Goal: Information Seeking & Learning: Learn about a topic

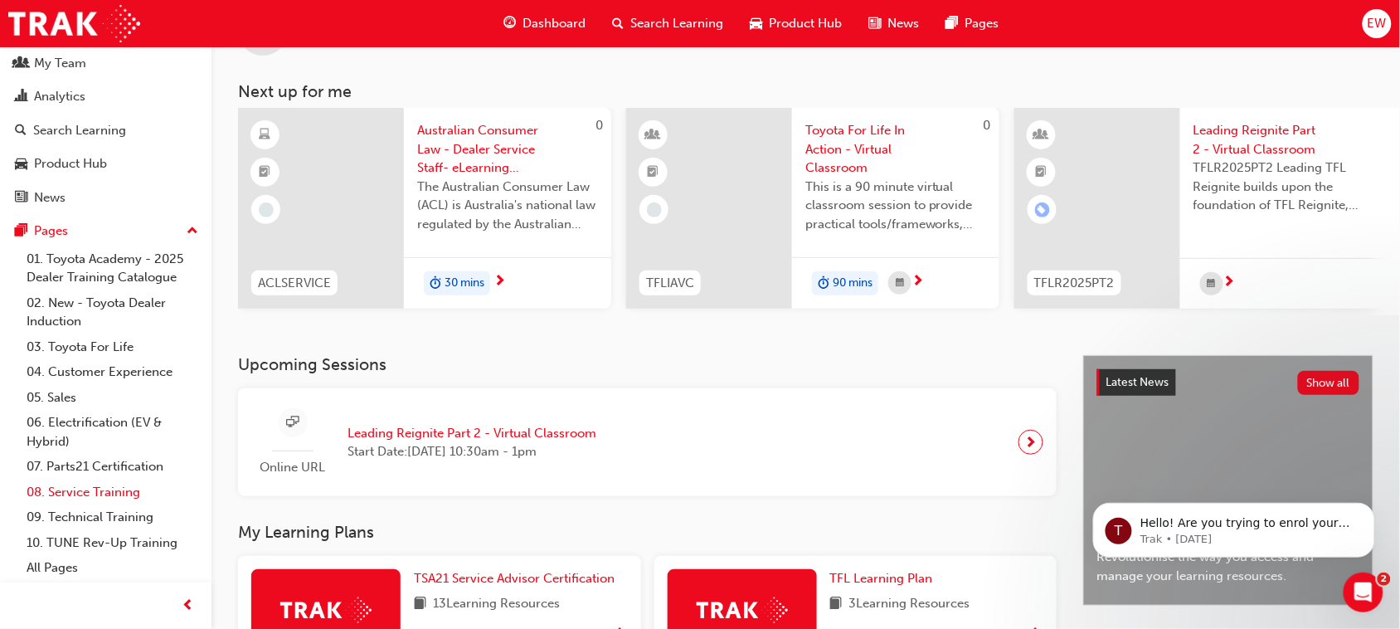
scroll to position [104, 0]
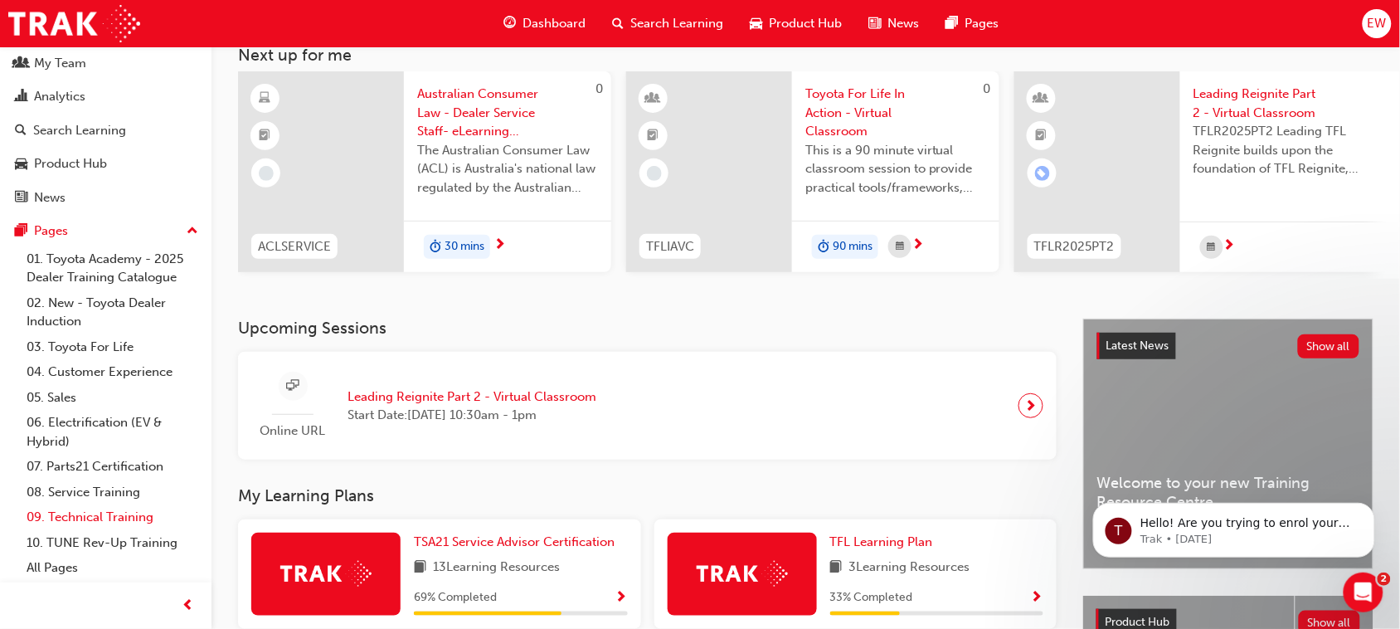
click at [120, 512] on link "09. Technical Training" at bounding box center [112, 517] width 185 height 26
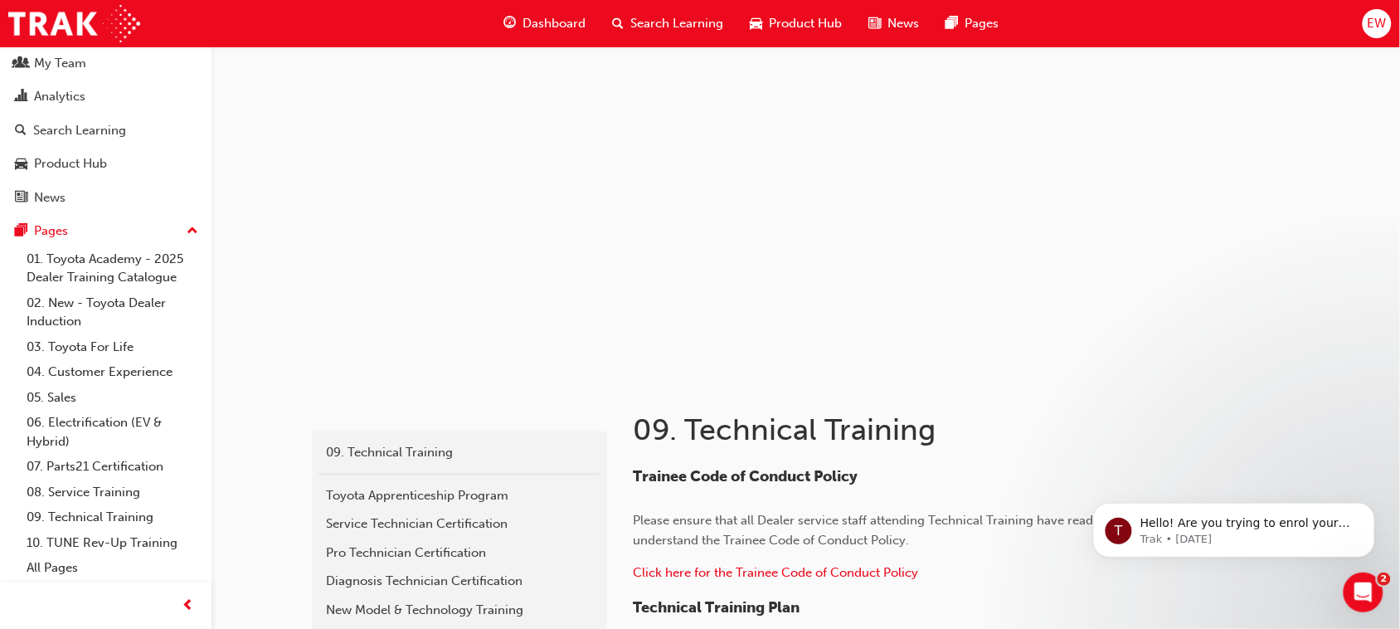
click at [1188, 430] on div at bounding box center [1228, 432] width 100 height 43
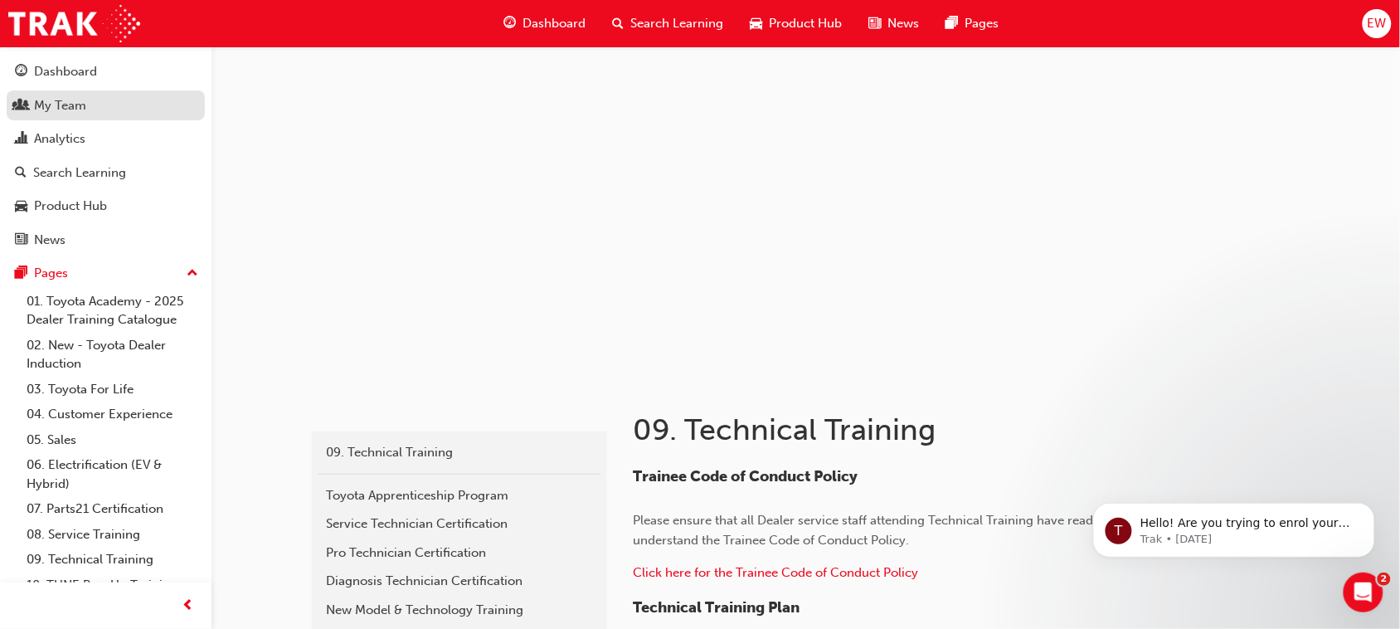
click at [97, 104] on div "My Team" at bounding box center [106, 105] width 182 height 21
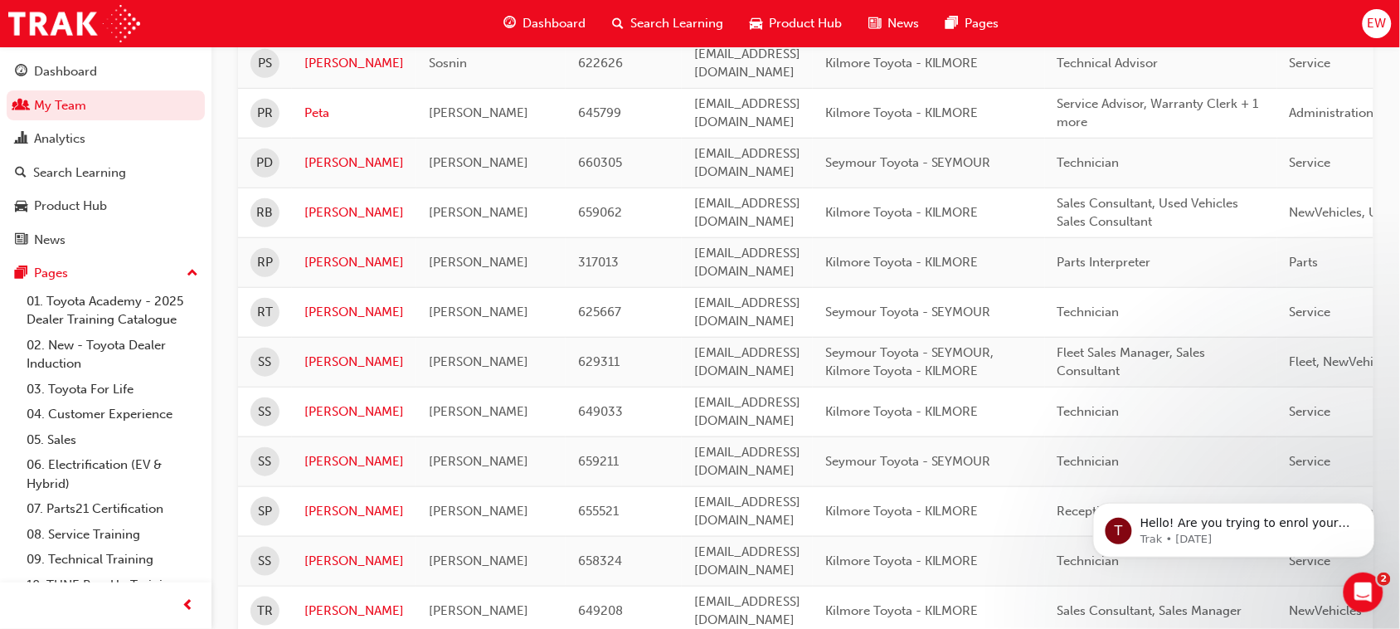
scroll to position [2197, 0]
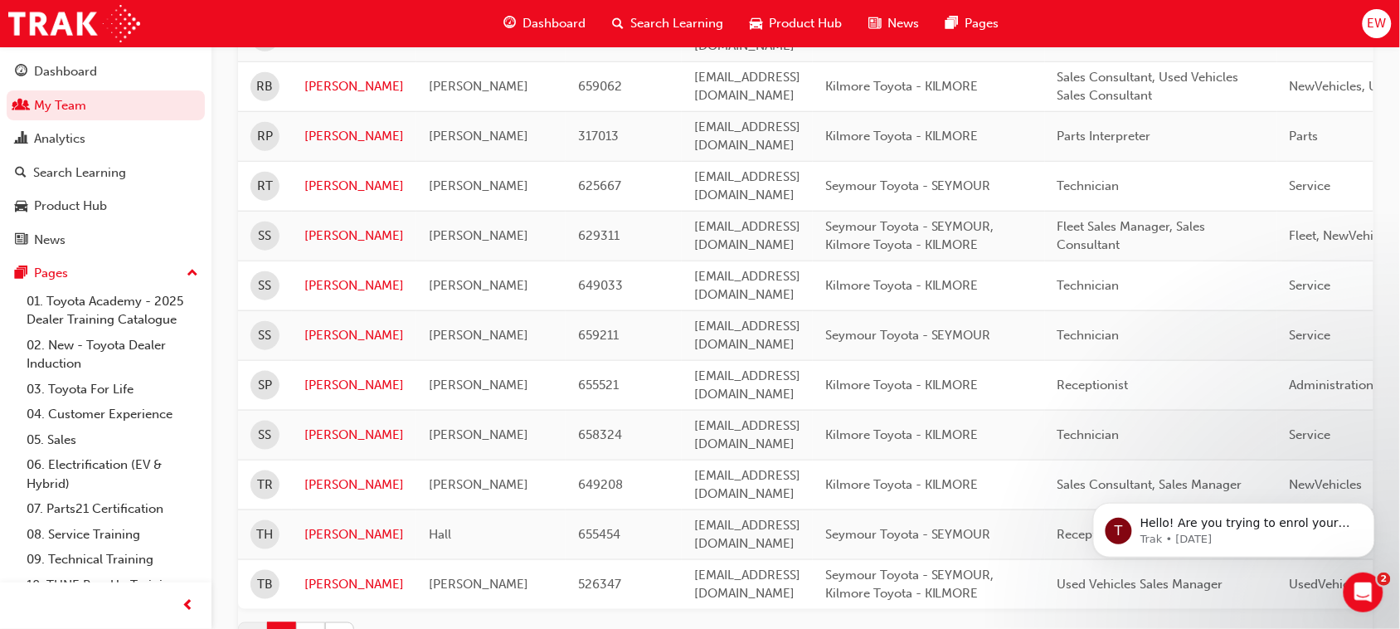
click at [313, 622] on button "2" at bounding box center [310, 636] width 29 height 29
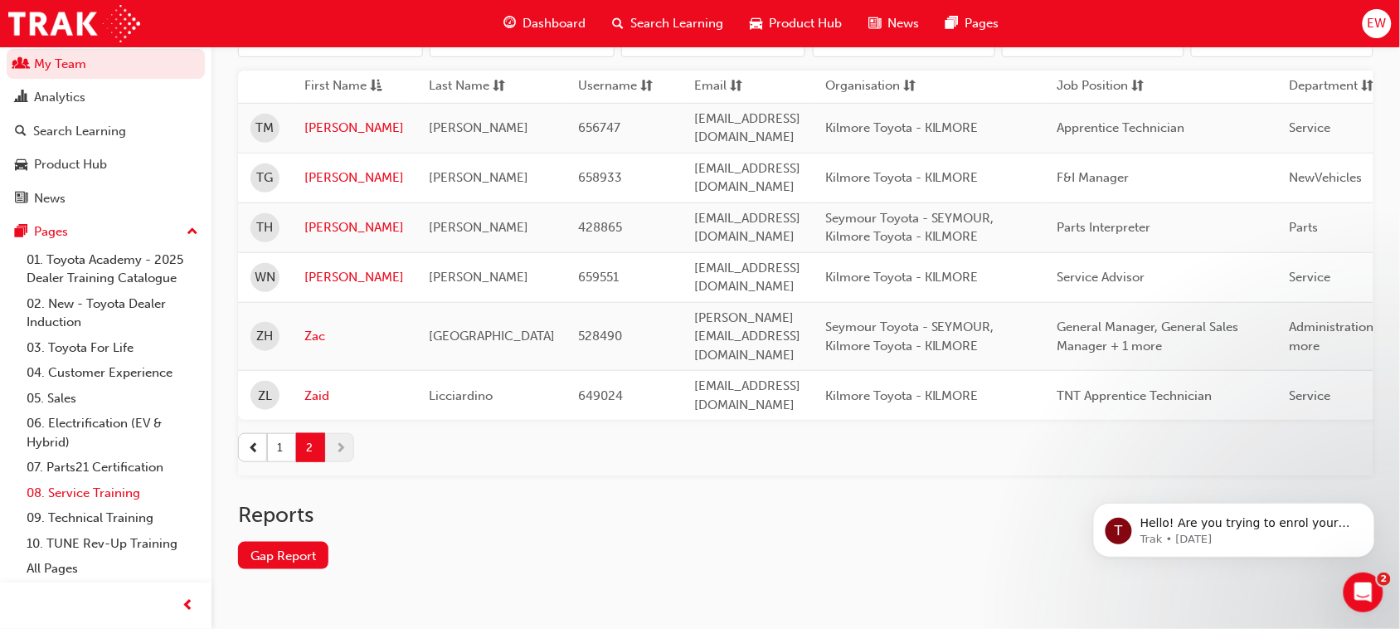
scroll to position [61, 0]
click at [127, 515] on link "09. Technical Training" at bounding box center [112, 517] width 185 height 26
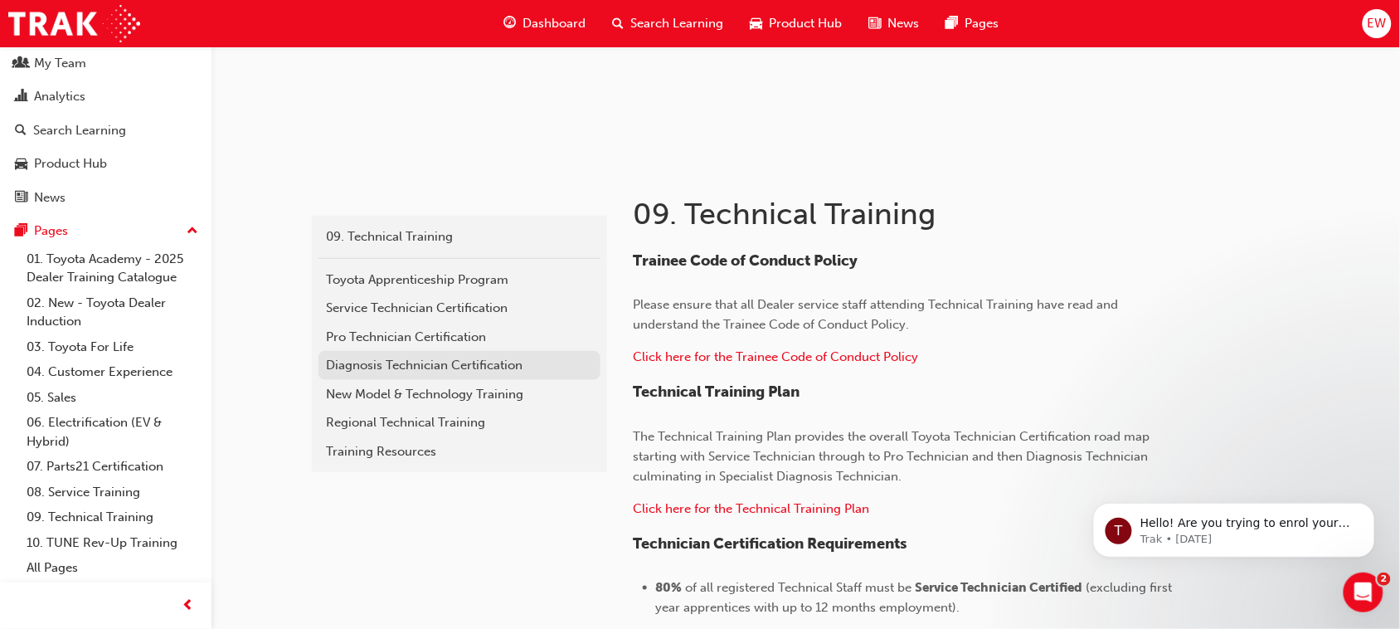
click at [474, 367] on div "Diagnosis Technician Certification" at bounding box center [459, 365] width 265 height 19
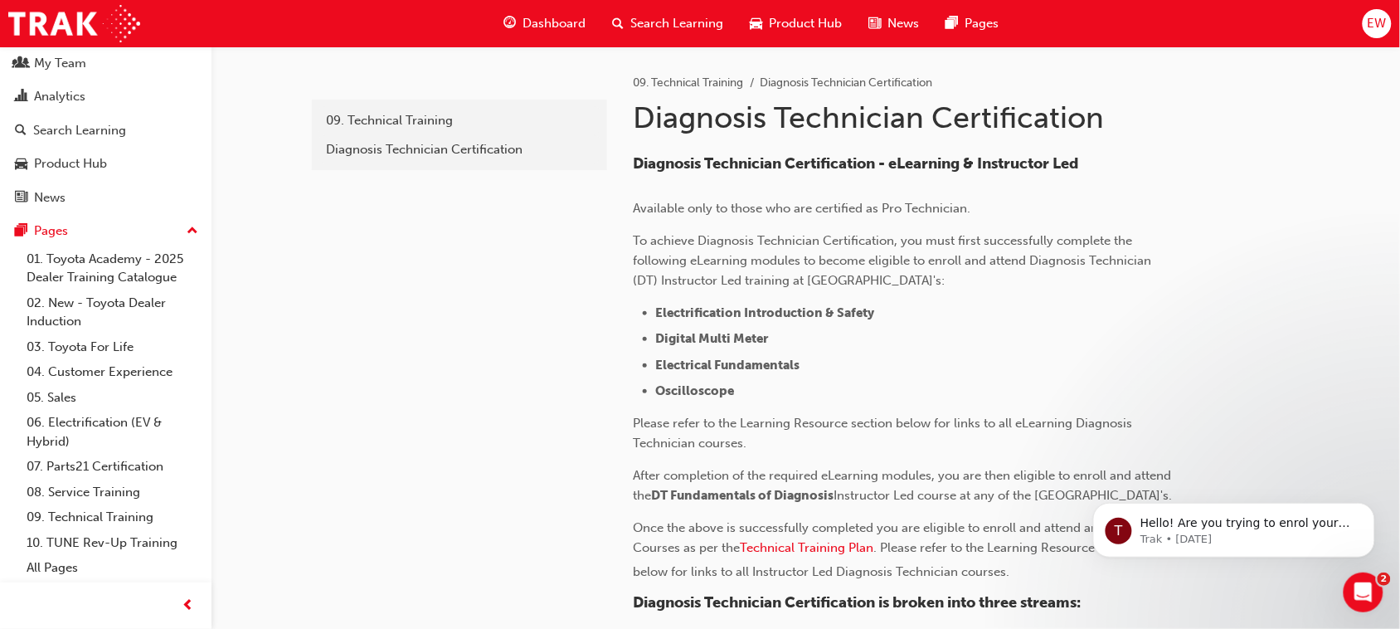
click at [541, 10] on div "Dashboard" at bounding box center [545, 24] width 109 height 34
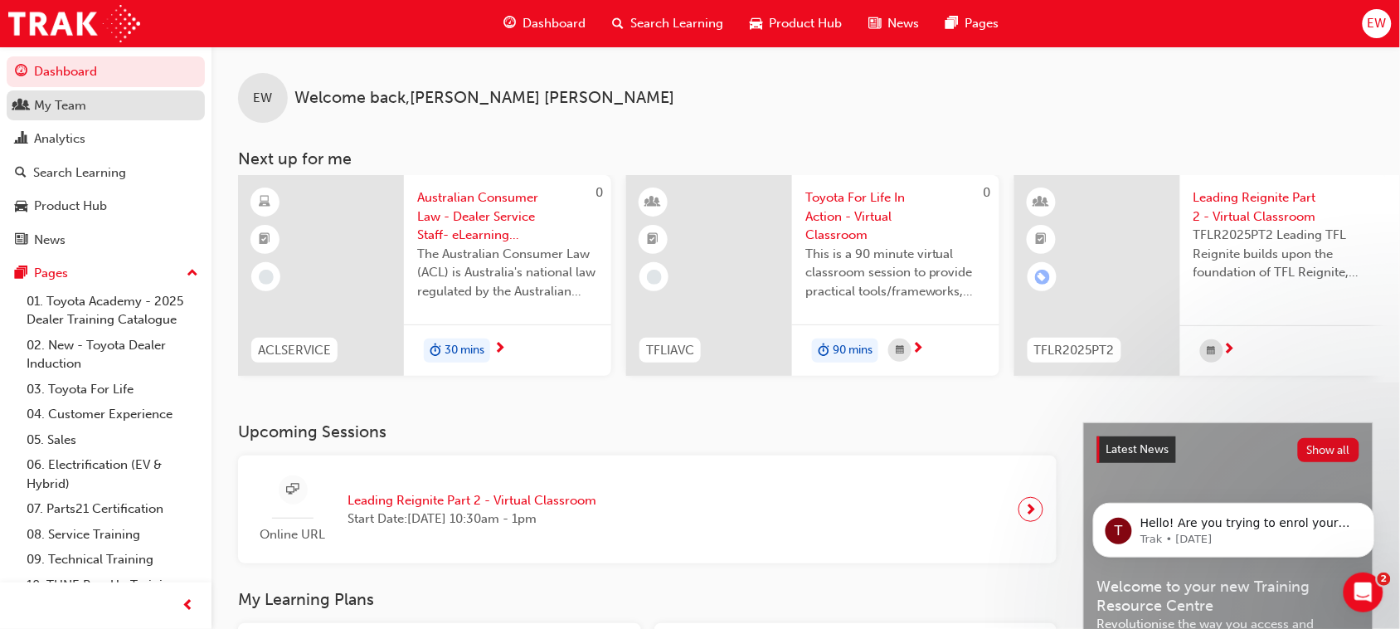
click at [100, 110] on div "My Team" at bounding box center [106, 105] width 182 height 21
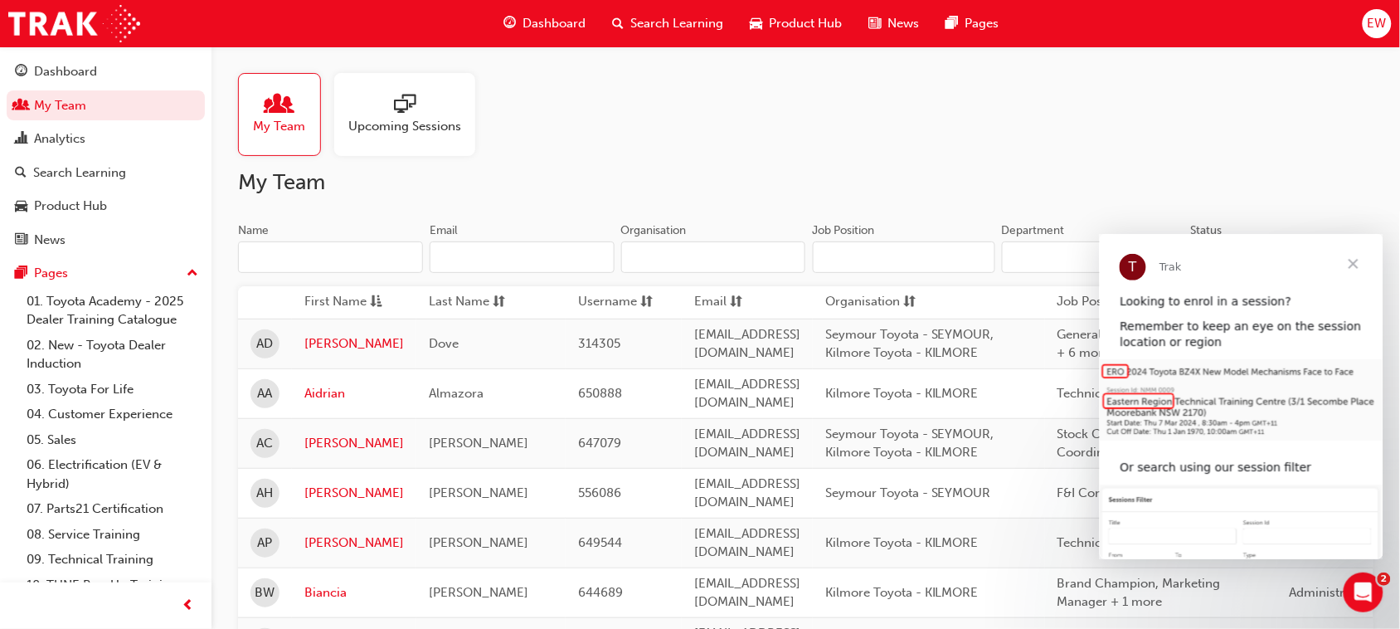
click at [1355, 261] on span "Close" at bounding box center [1353, 263] width 60 height 60
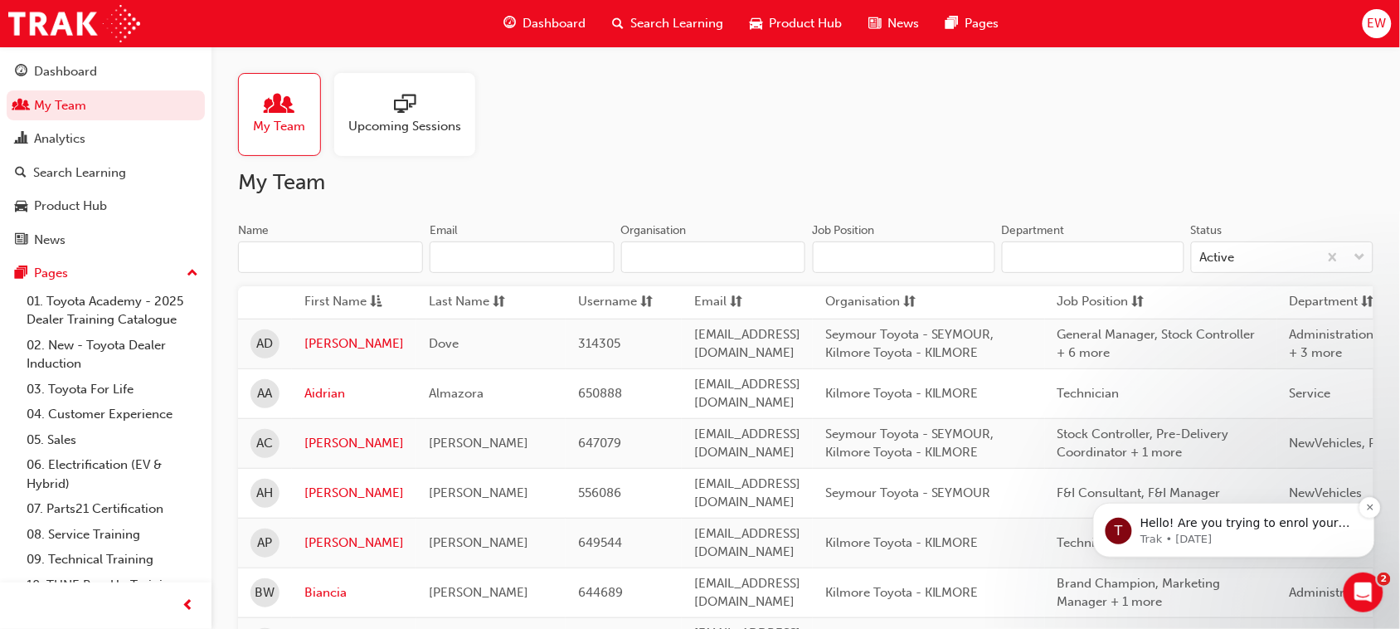
click at [1306, 535] on p "Trak • 17w ago" at bounding box center [1246, 538] width 214 height 15
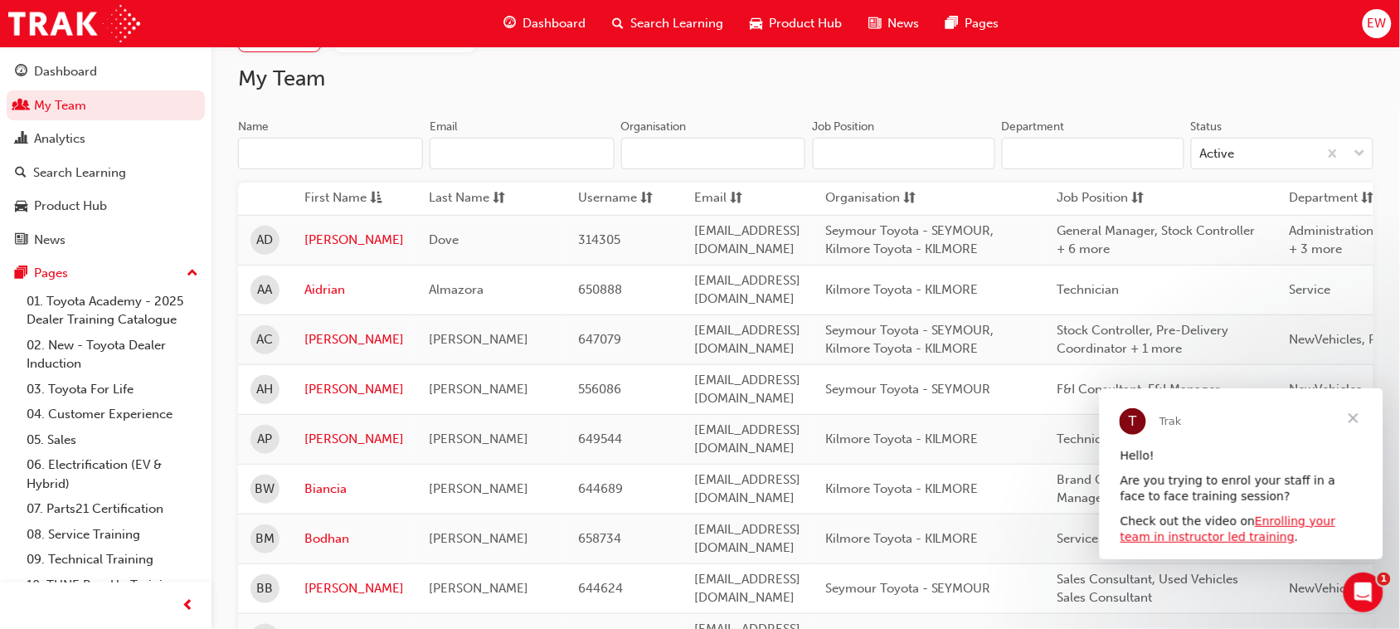
scroll to position [207, 0]
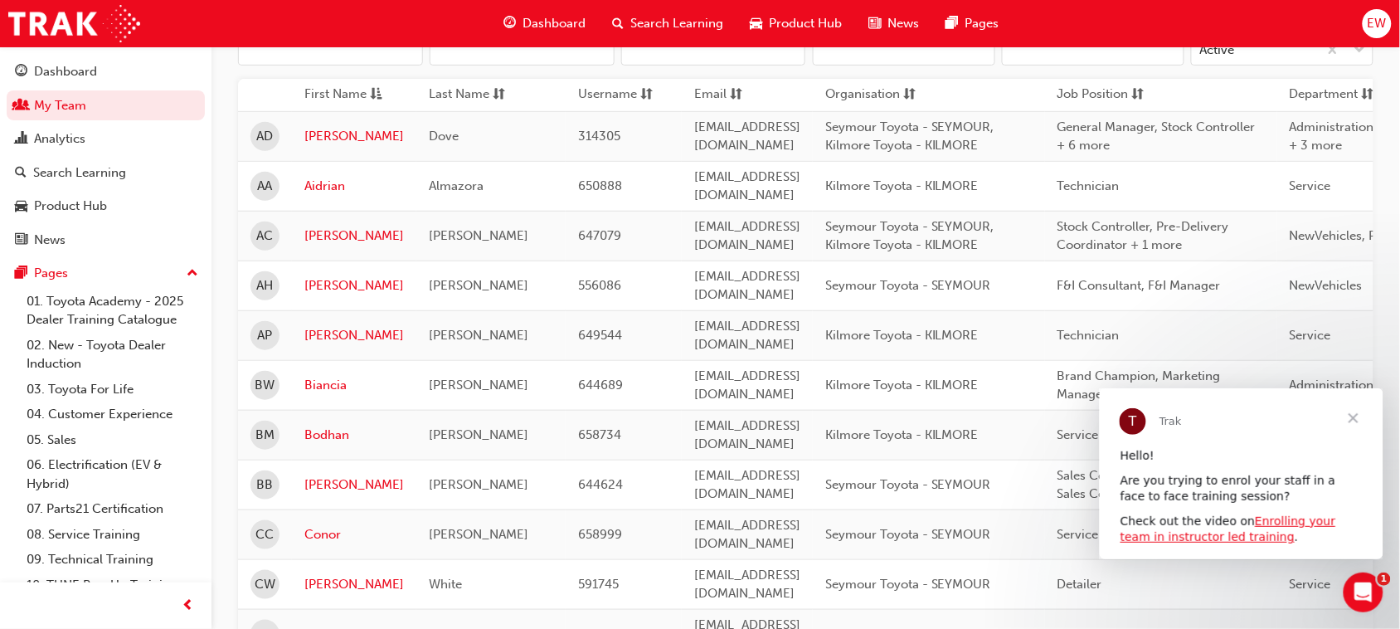
click at [1355, 415] on span "Close" at bounding box center [1353, 417] width 60 height 60
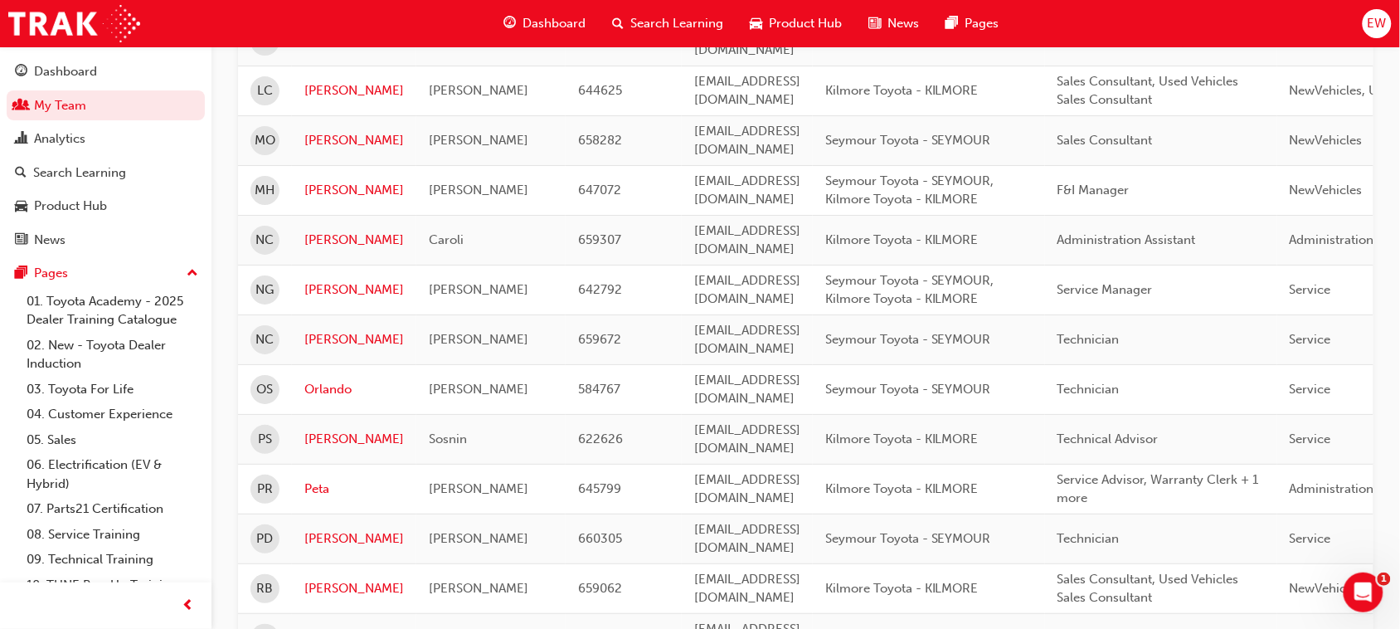
scroll to position [1762, 0]
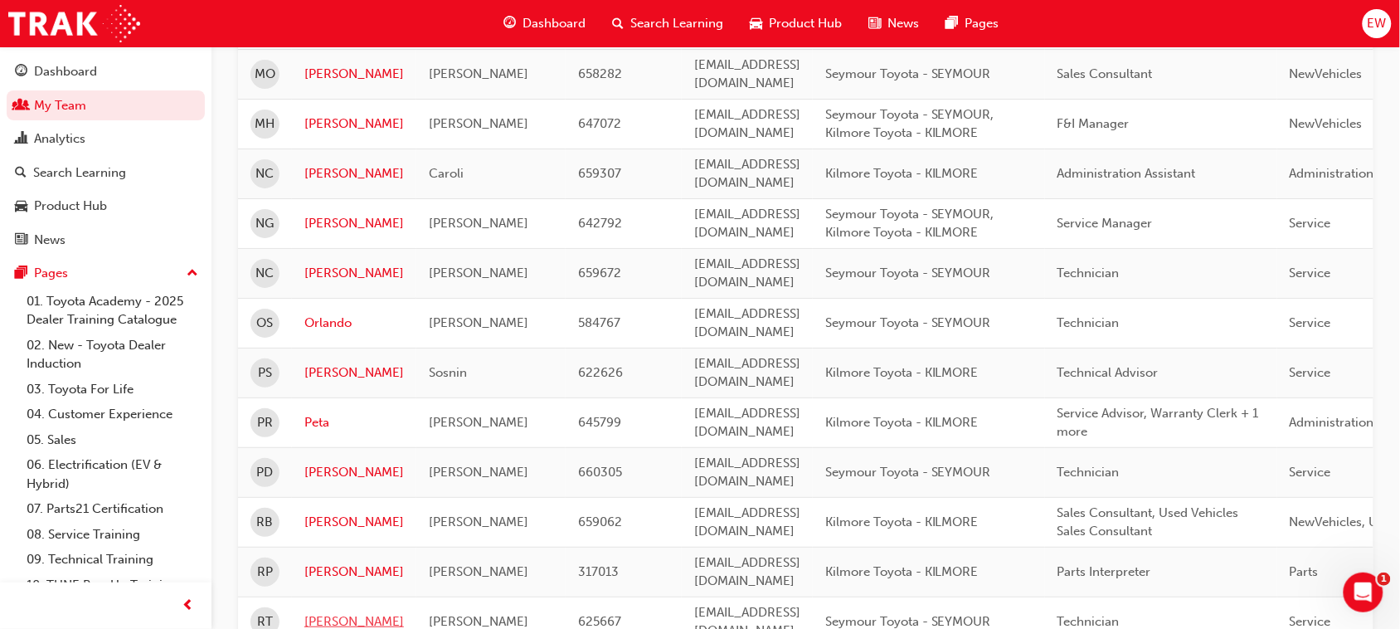
click at [334, 612] on link "Romulo" at bounding box center [354, 621] width 100 height 19
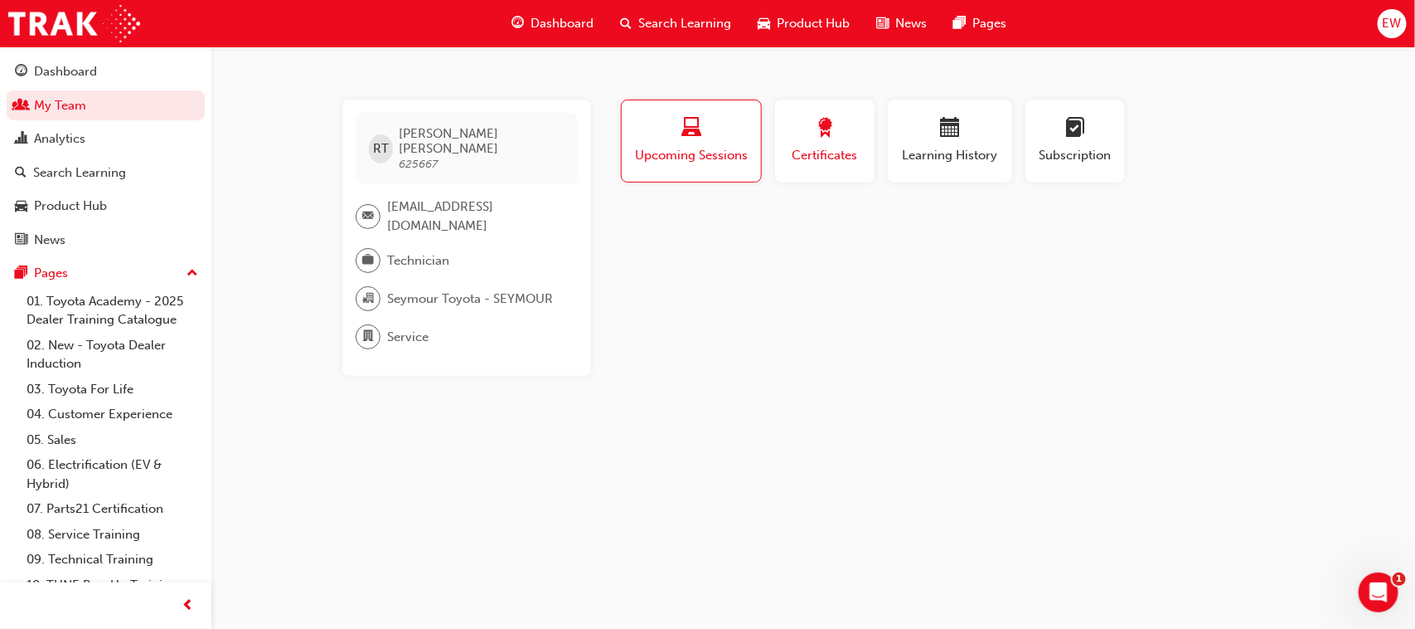
click at [823, 155] on span "Certificates" at bounding box center [825, 155] width 75 height 19
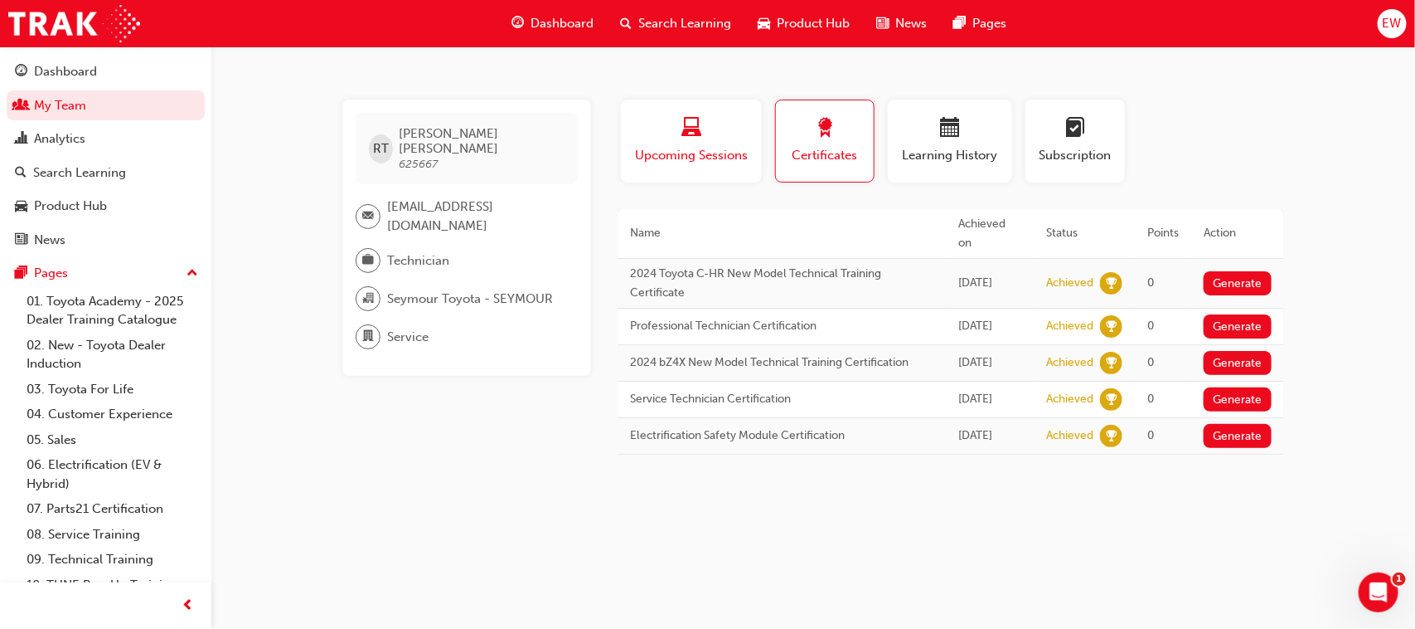
click at [682, 150] on span "Upcoming Sessions" at bounding box center [692, 155] width 116 height 19
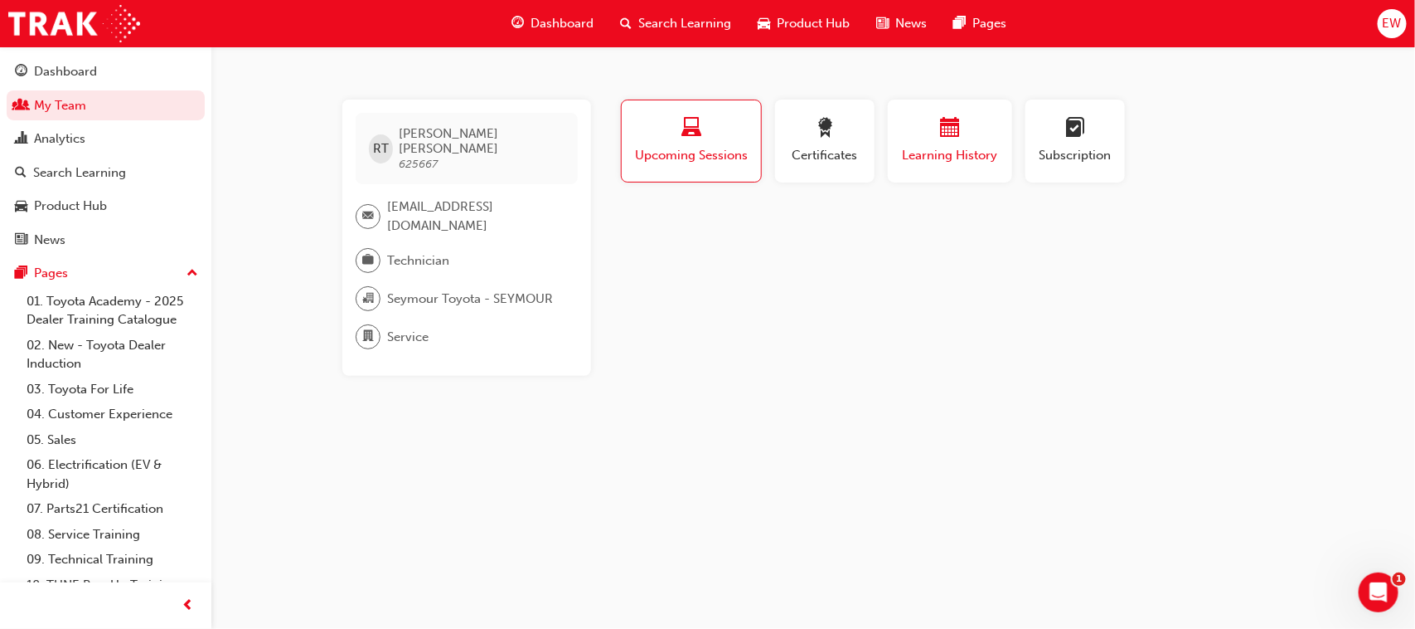
click at [983, 159] on span "Learning History" at bounding box center [951, 155] width 100 height 19
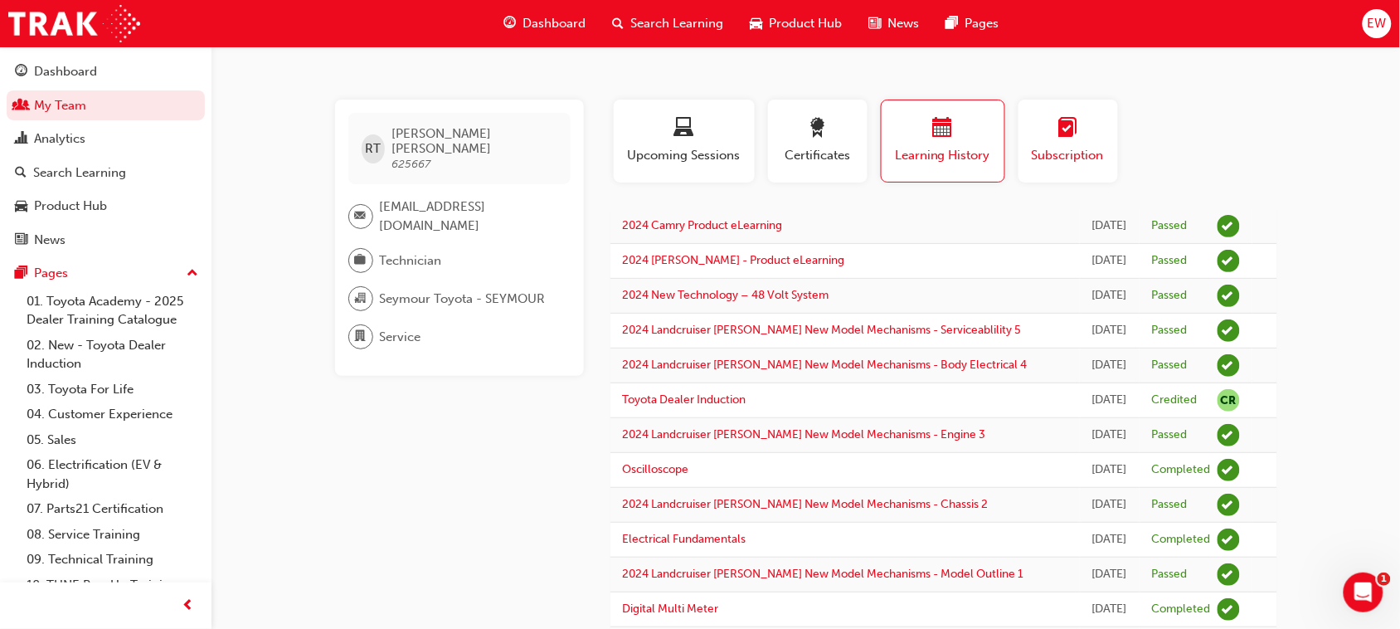
click at [1063, 167] on button "Subscription" at bounding box center [1068, 141] width 100 height 83
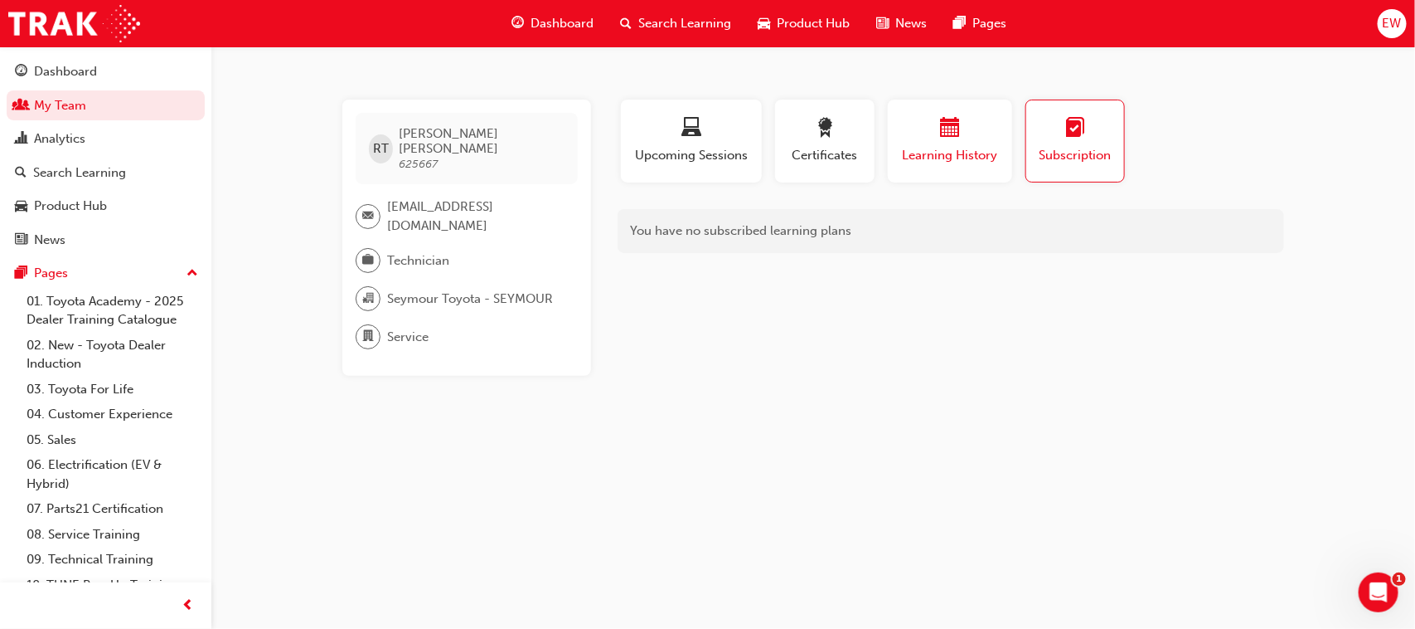
click at [935, 162] on span "Learning History" at bounding box center [951, 155] width 100 height 19
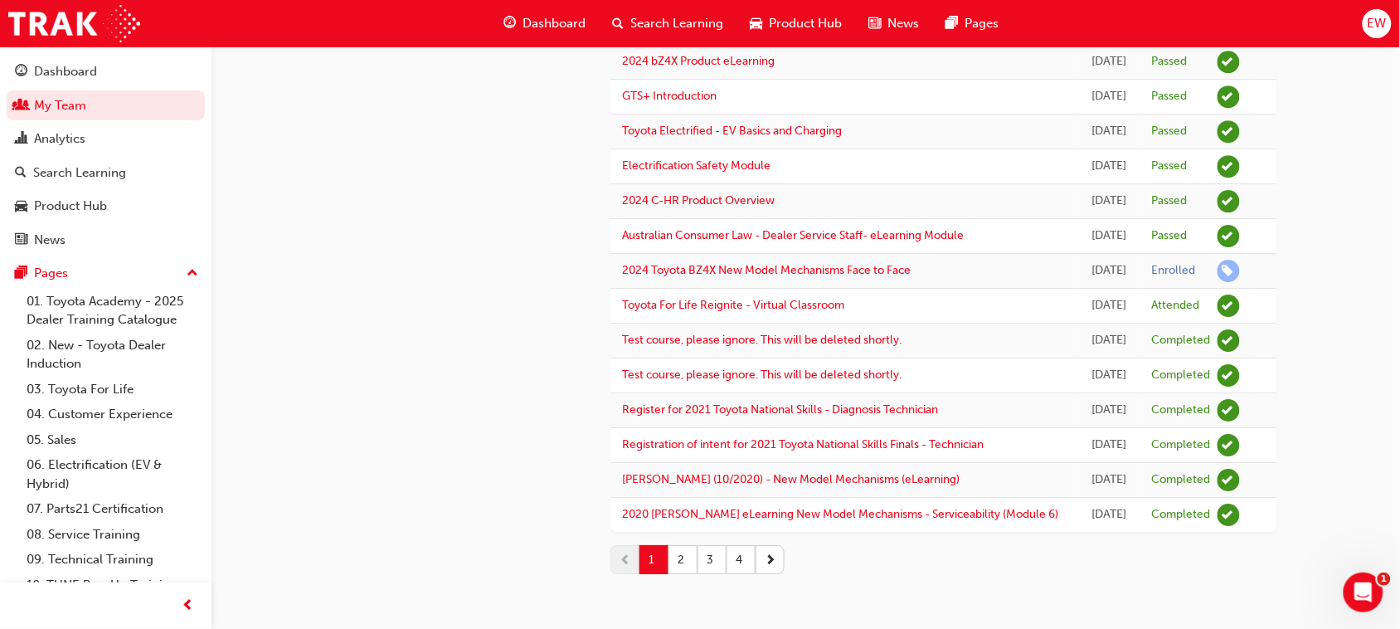
scroll to position [2053, 0]
click at [687, 558] on button "2" at bounding box center [682, 559] width 29 height 29
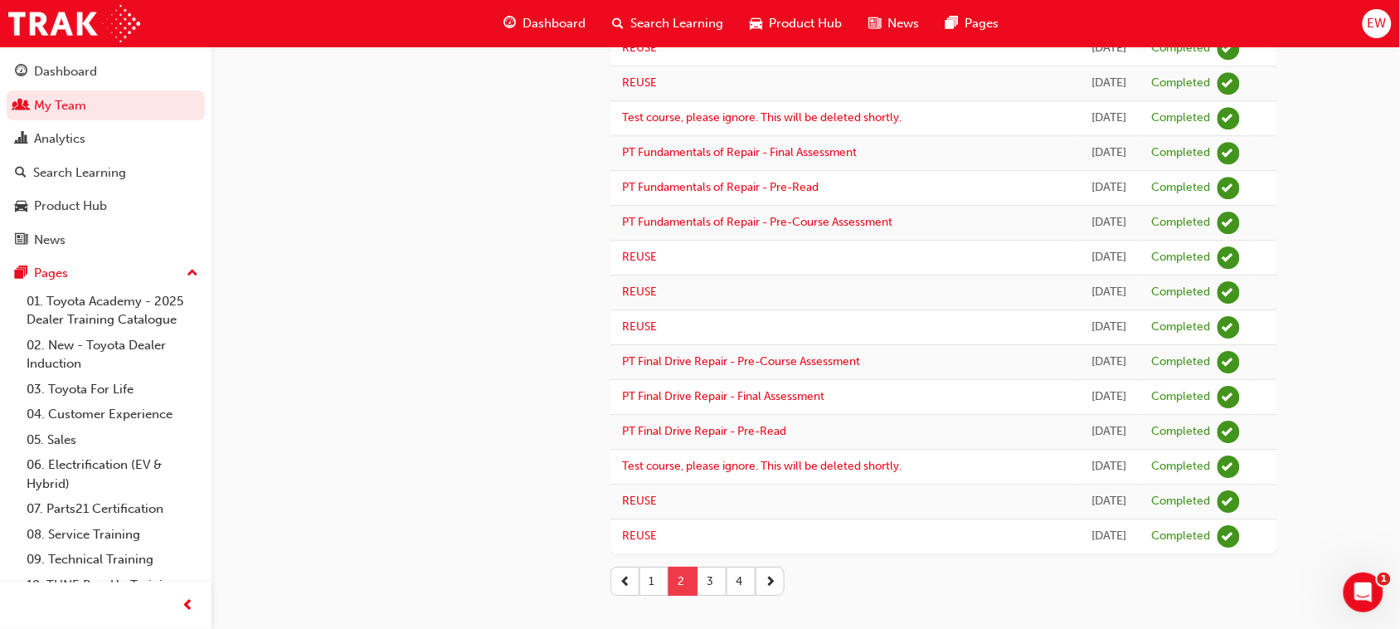
scroll to position [1979, 0]
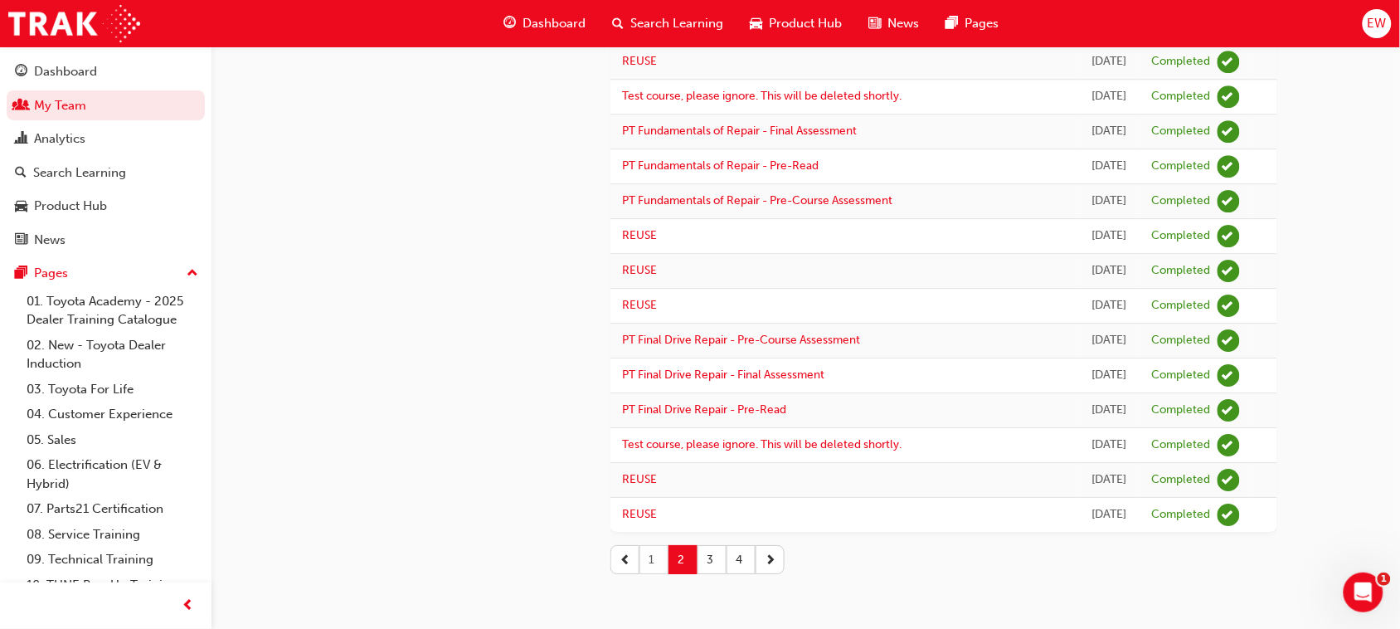
click at [647, 553] on button "1" at bounding box center [653, 559] width 29 height 29
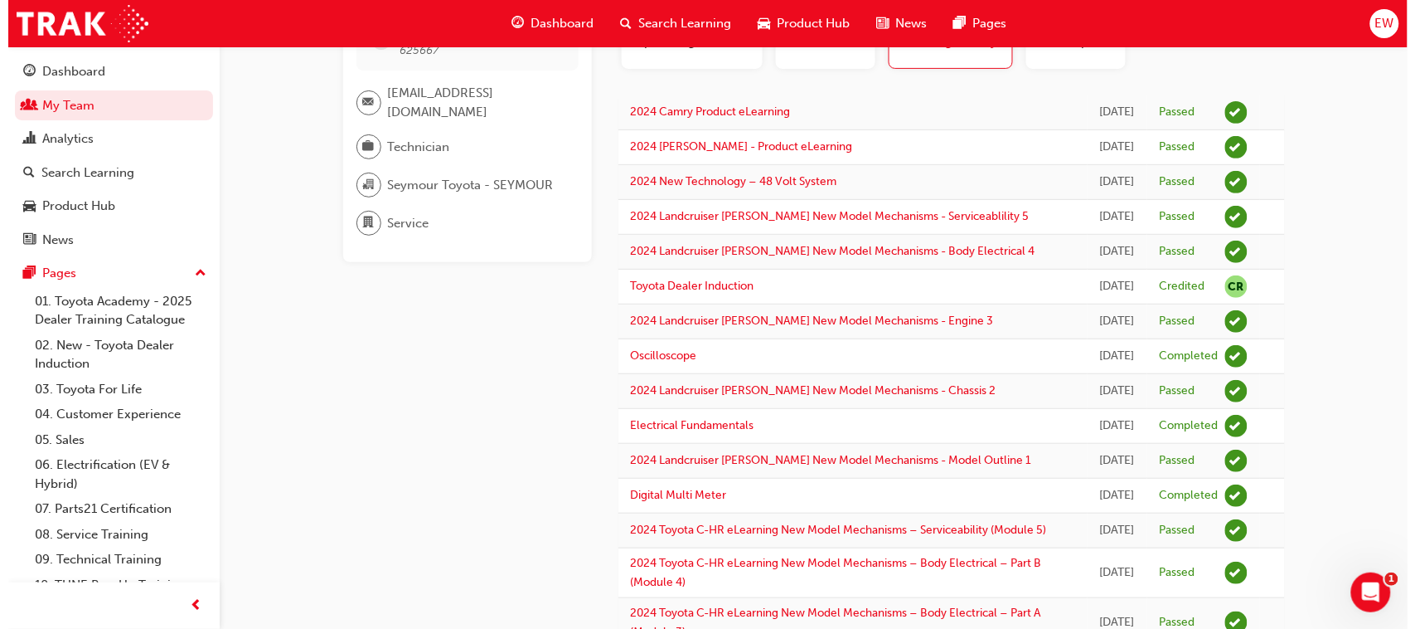
scroll to position [0, 0]
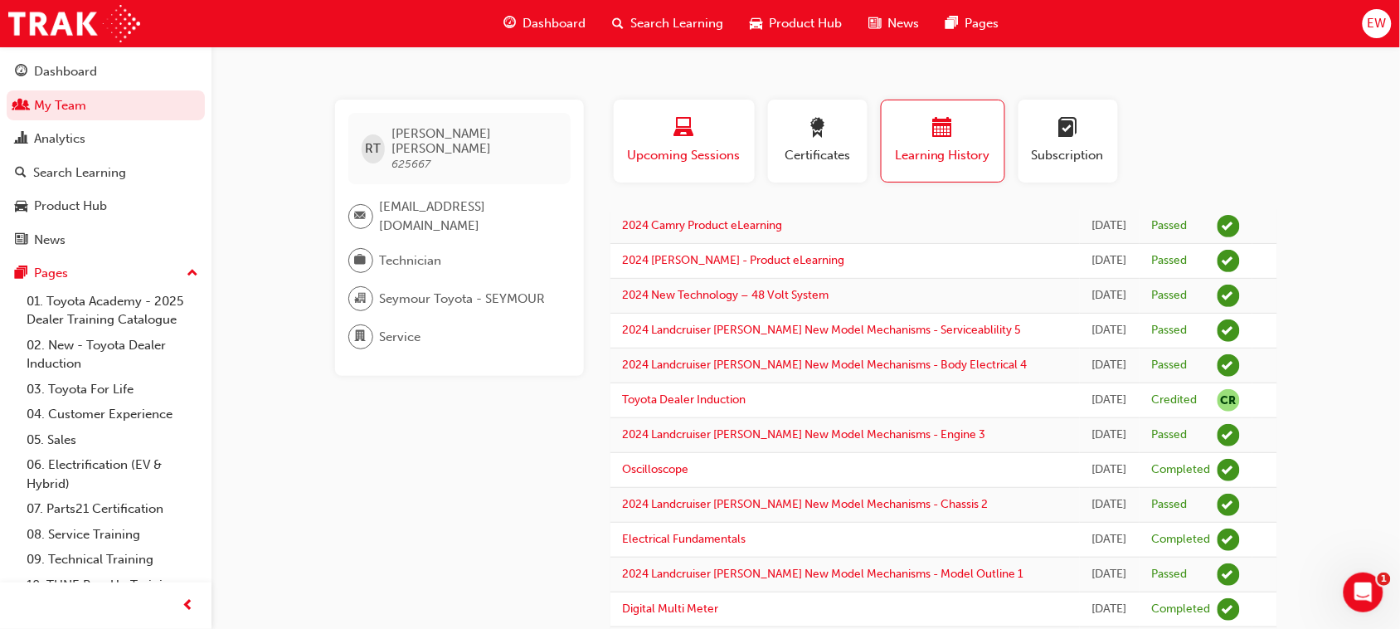
click at [681, 151] on span "Upcoming Sessions" at bounding box center [684, 155] width 116 height 19
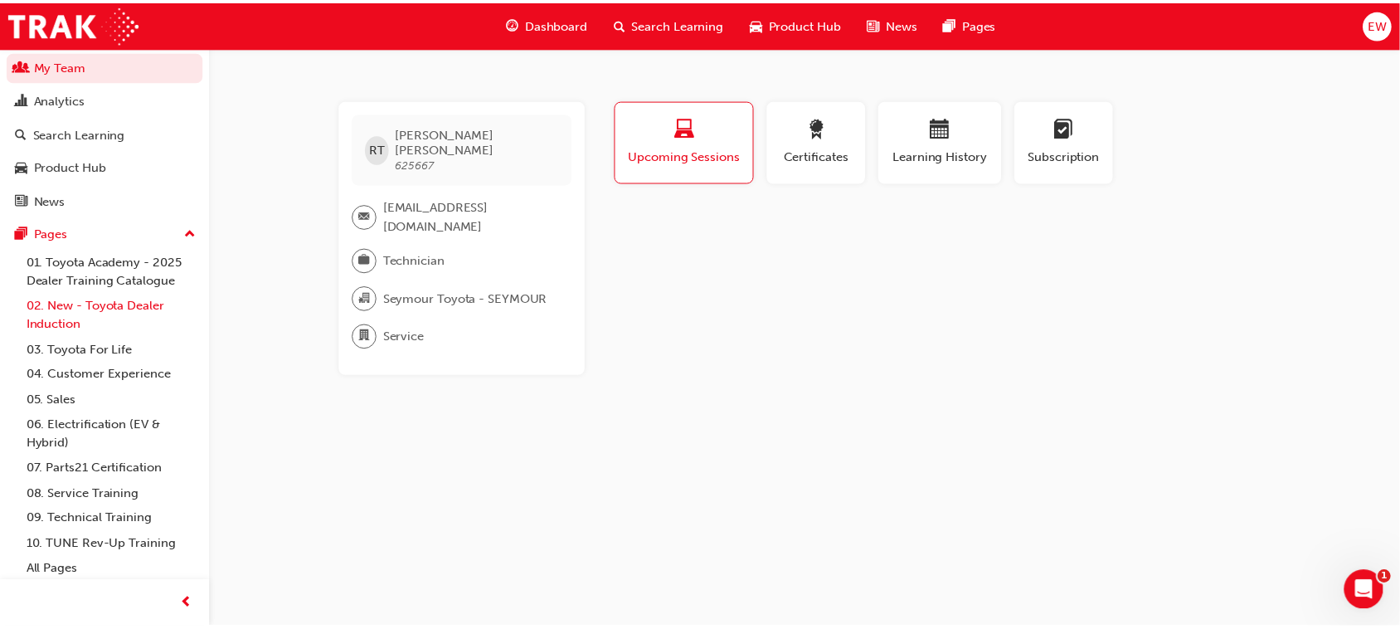
scroll to position [61, 0]
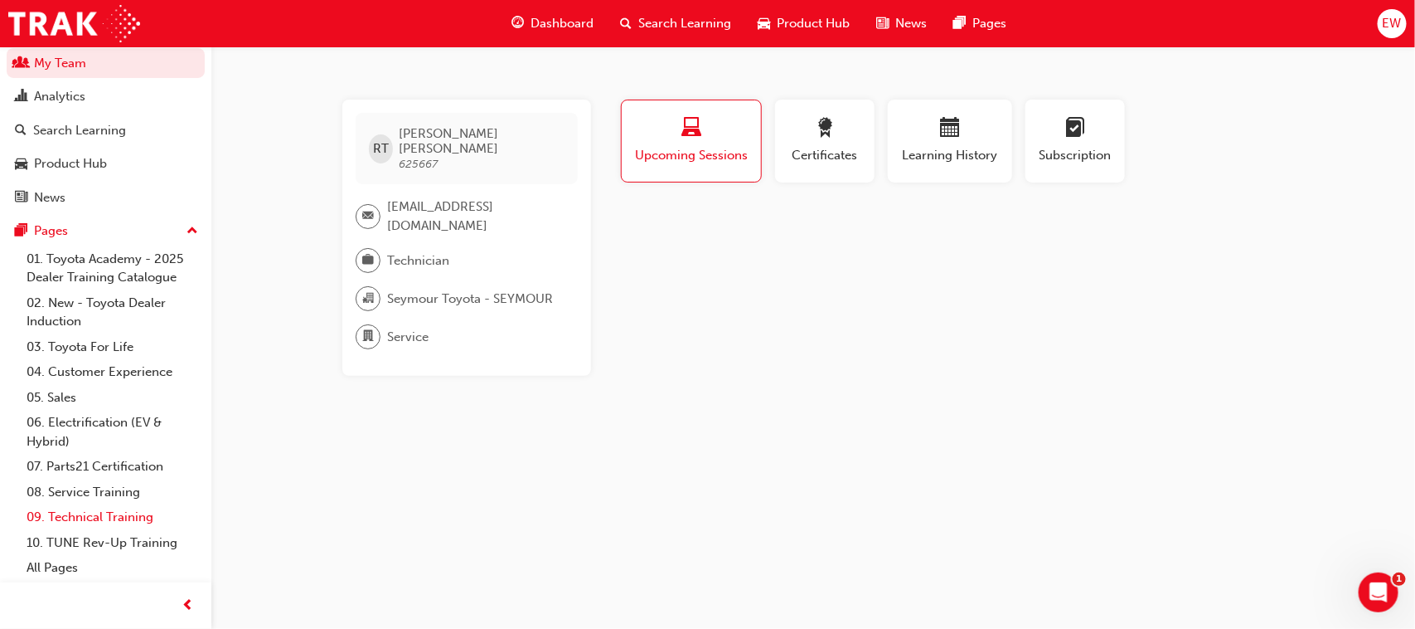
click at [94, 516] on link "09. Technical Training" at bounding box center [112, 517] width 185 height 26
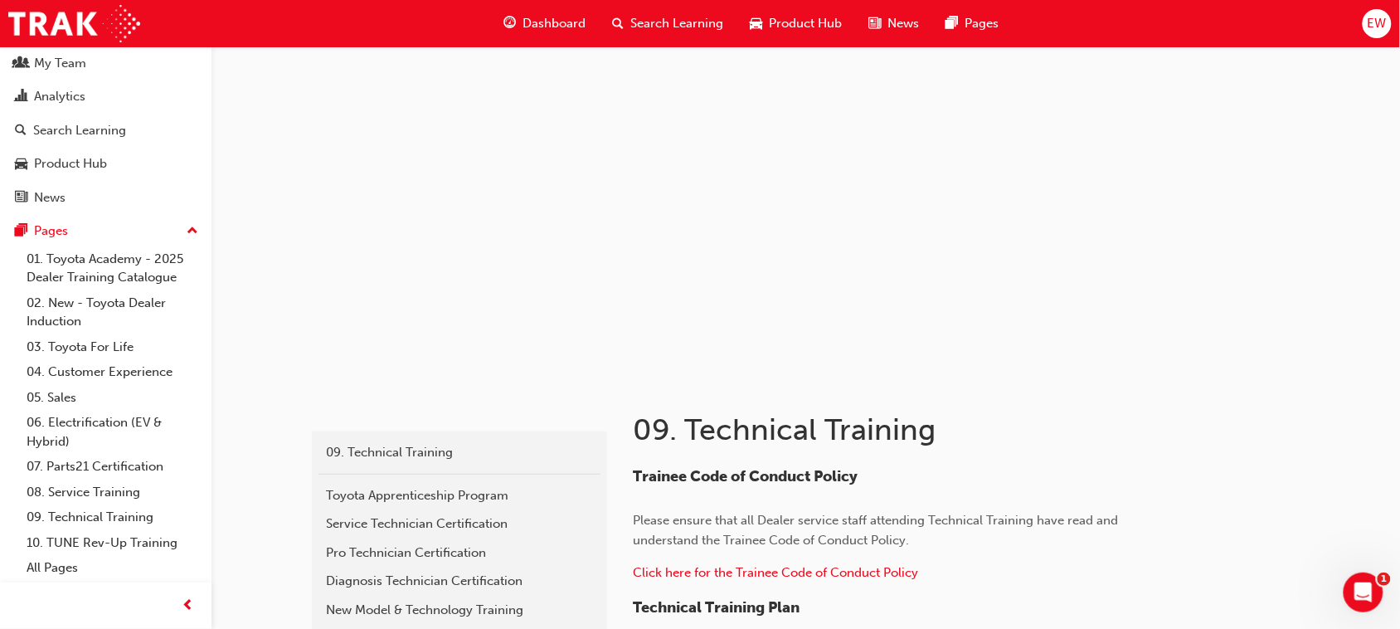
click at [648, 25] on span "Search Learning" at bounding box center [677, 23] width 93 height 19
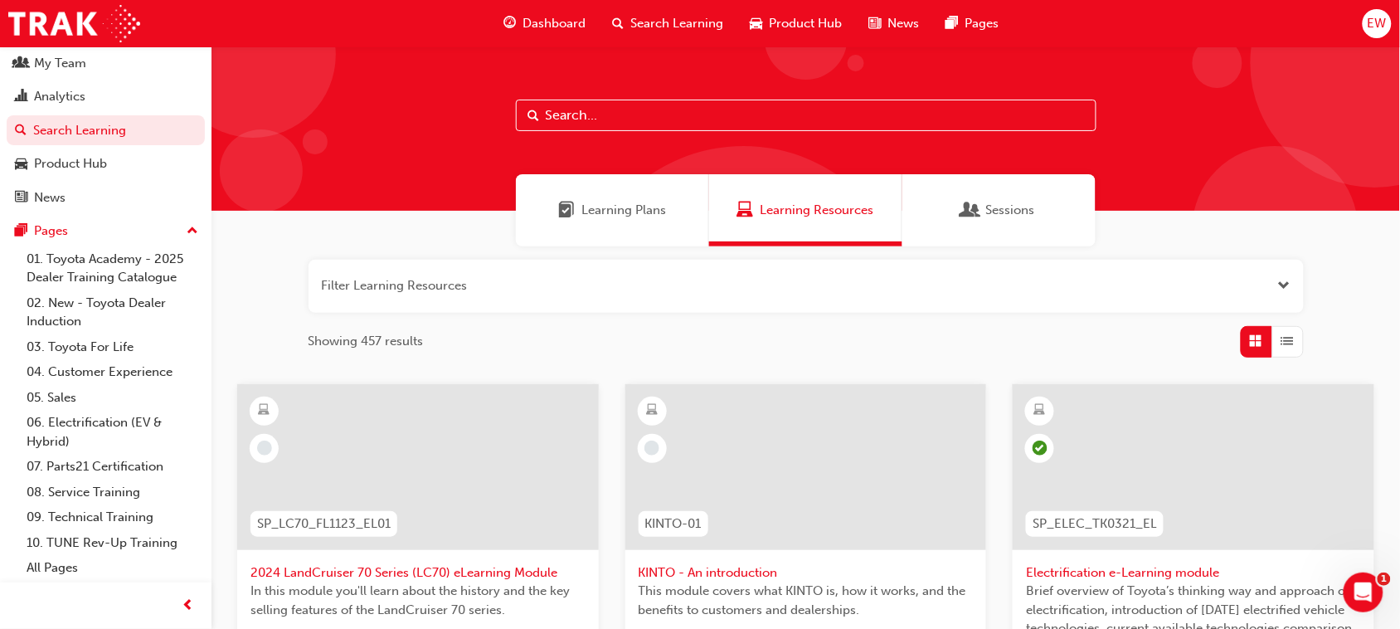
click at [1017, 204] on span "Sessions" at bounding box center [1010, 210] width 49 height 19
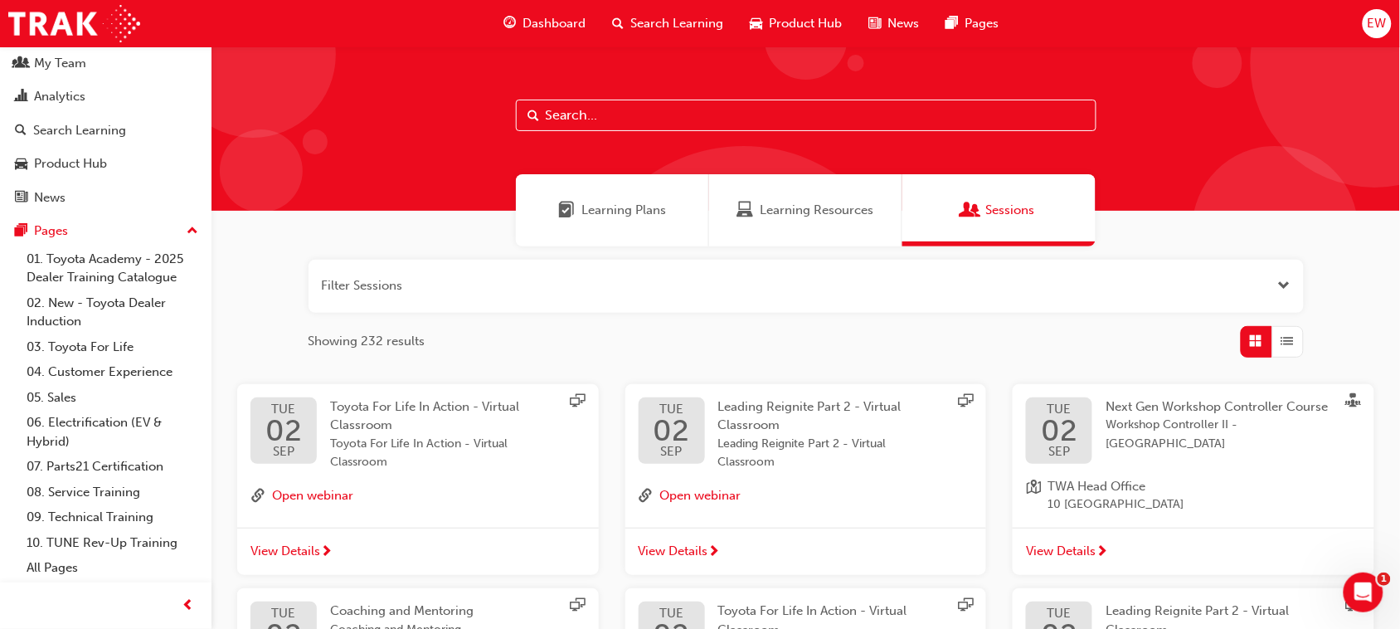
click at [604, 275] on button "button" at bounding box center [805, 286] width 995 height 53
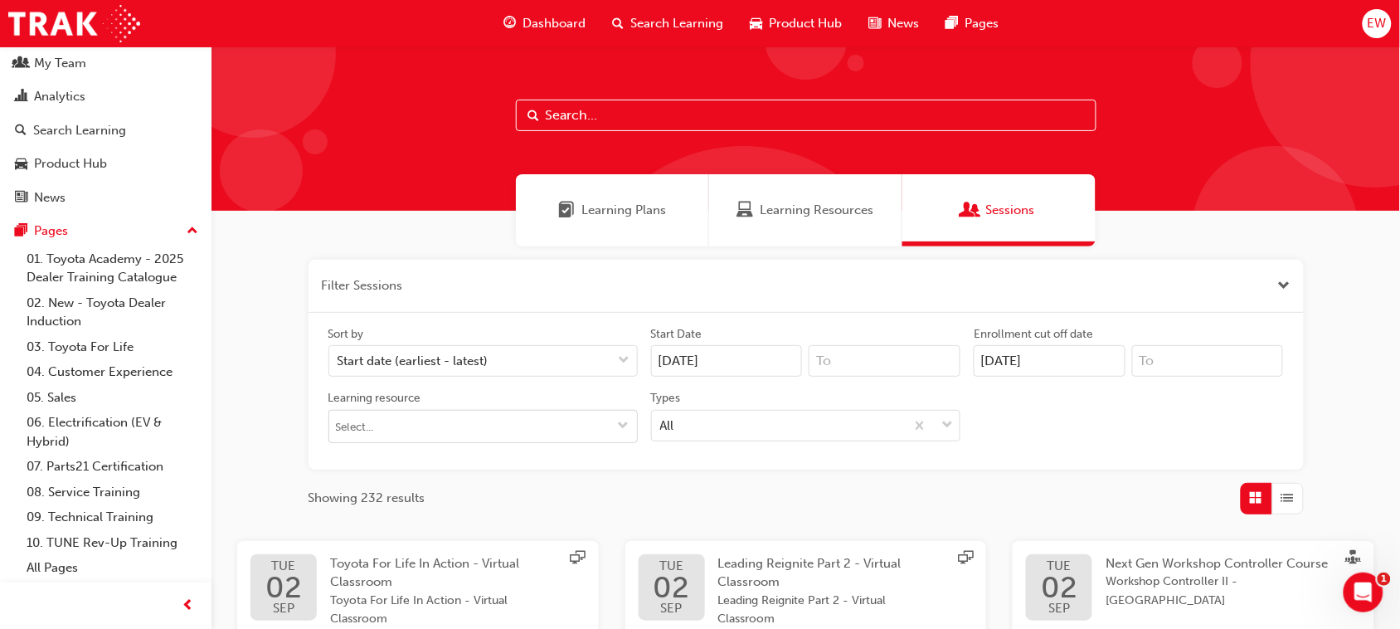
click at [610, 421] on button "Learning resource" at bounding box center [623, 426] width 27 height 32
click at [610, 421] on button "Learning resource No results, type at least 1 character of title or code" at bounding box center [623, 426] width 27 height 32
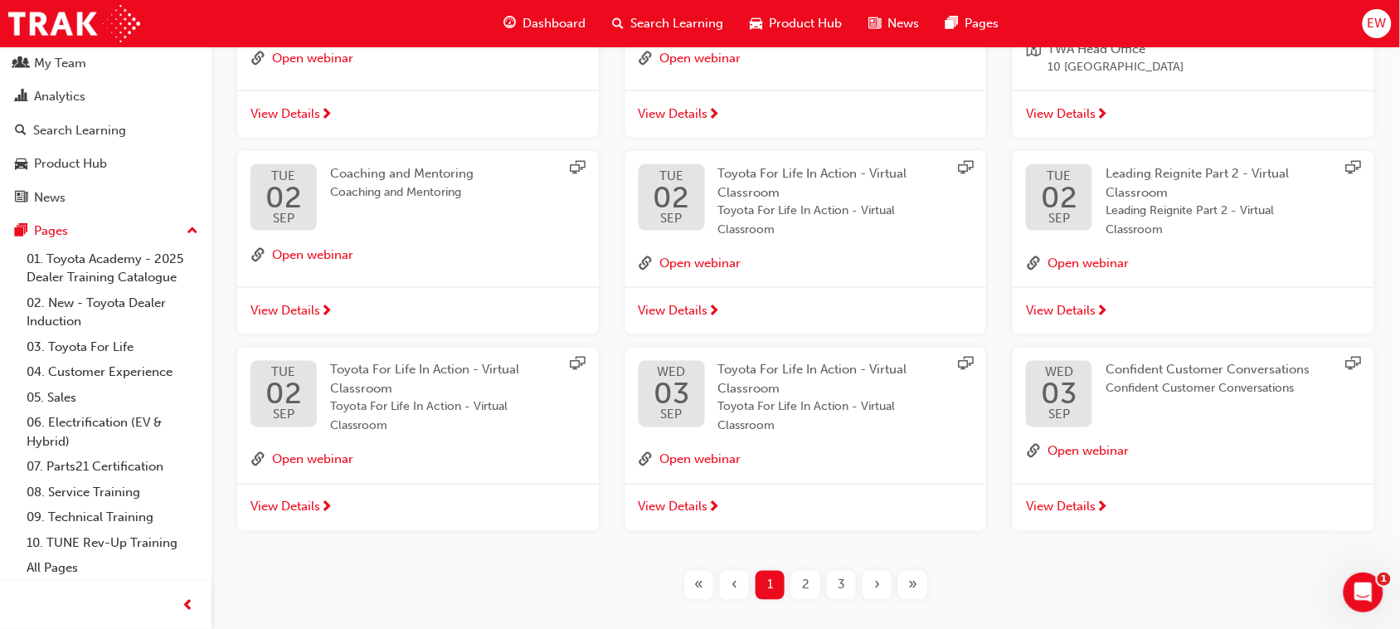
scroll to position [673, 0]
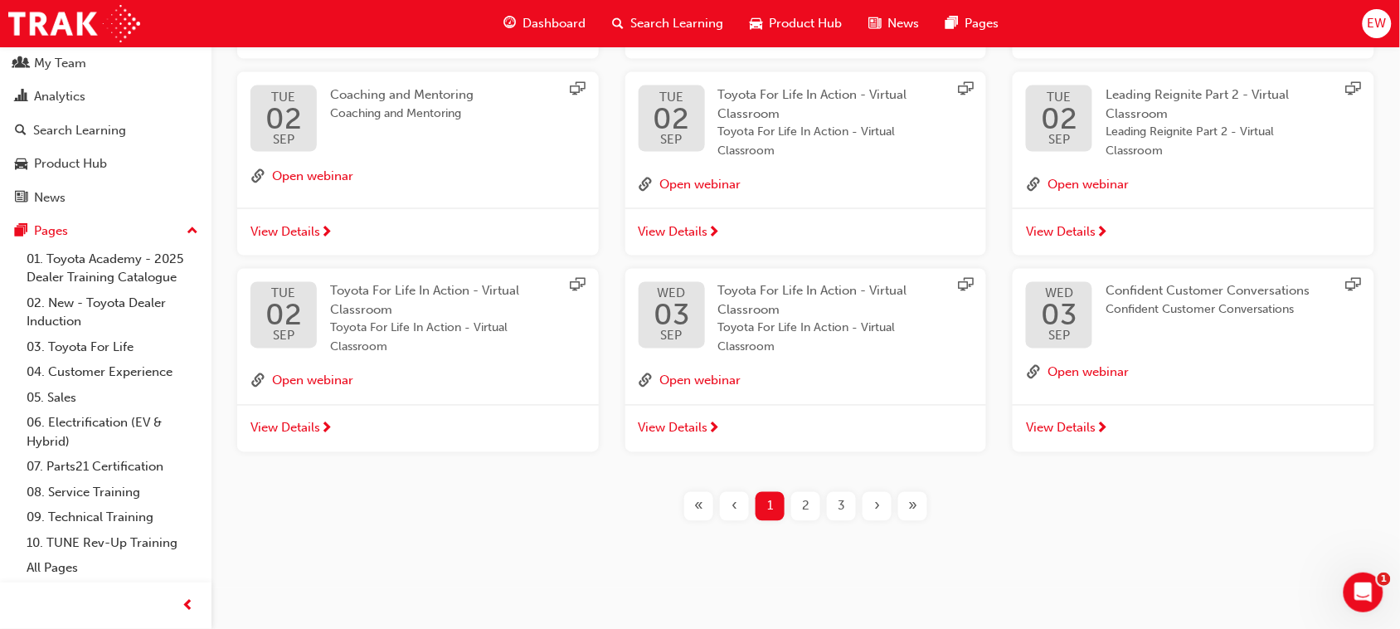
click at [802, 504] on span "2" at bounding box center [805, 506] width 7 height 19
click at [809, 500] on div "2" at bounding box center [805, 506] width 29 height 29
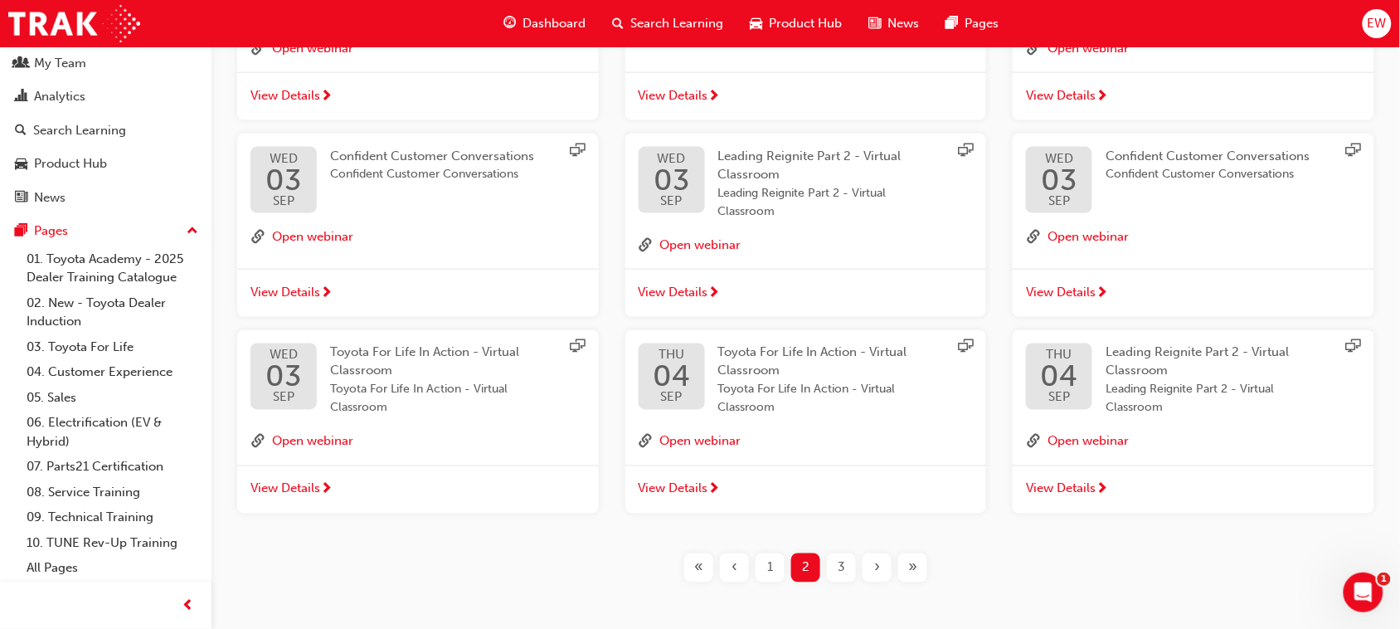
scroll to position [664, 0]
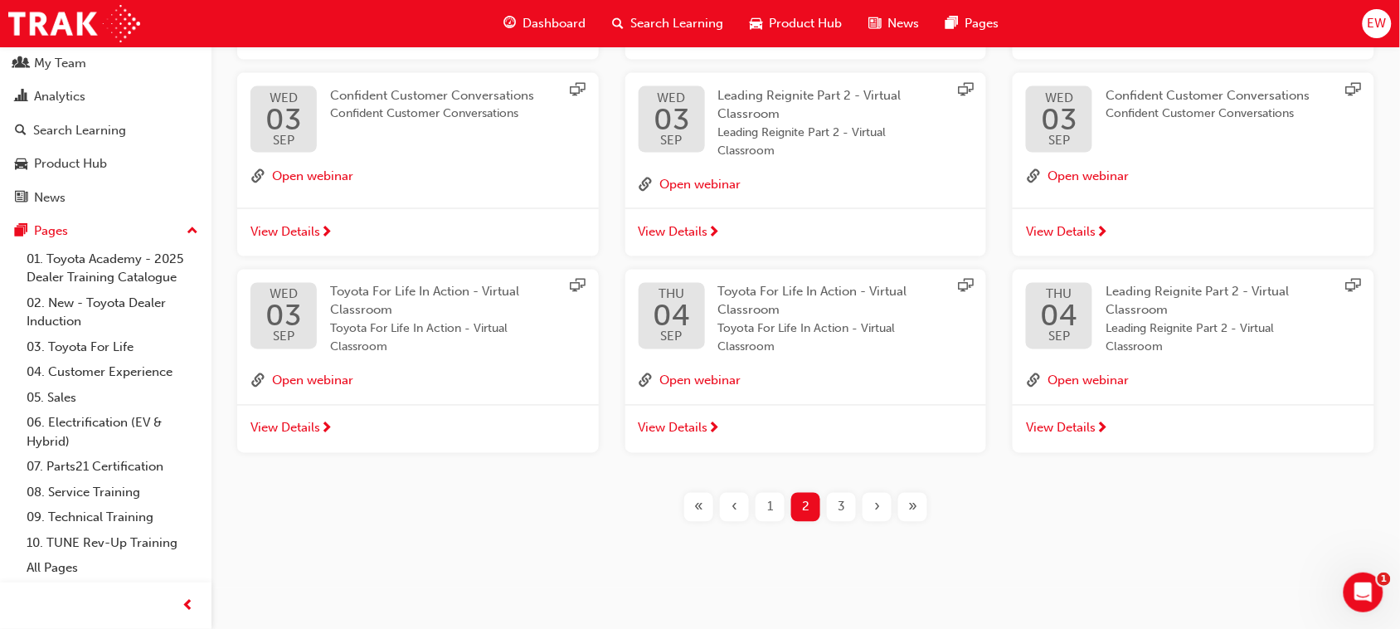
click at [833, 506] on div "3" at bounding box center [841, 507] width 29 height 29
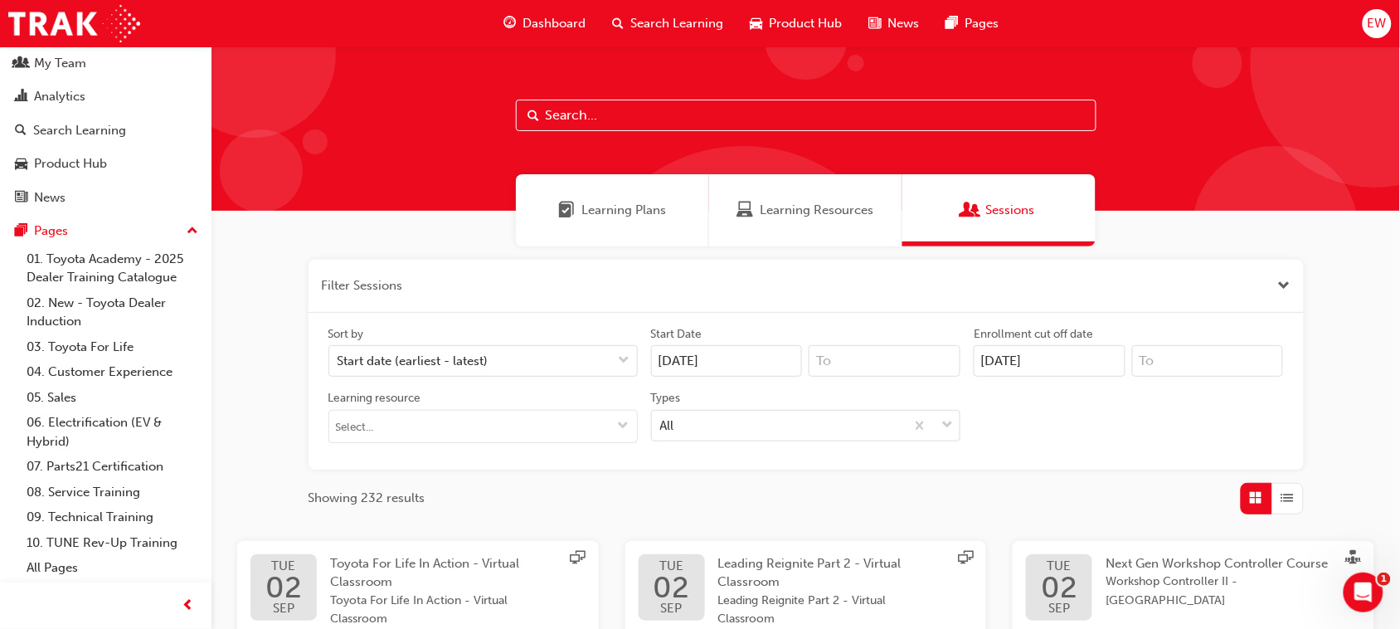
click at [684, 214] on div "Learning Plans" at bounding box center [612, 210] width 193 height 72
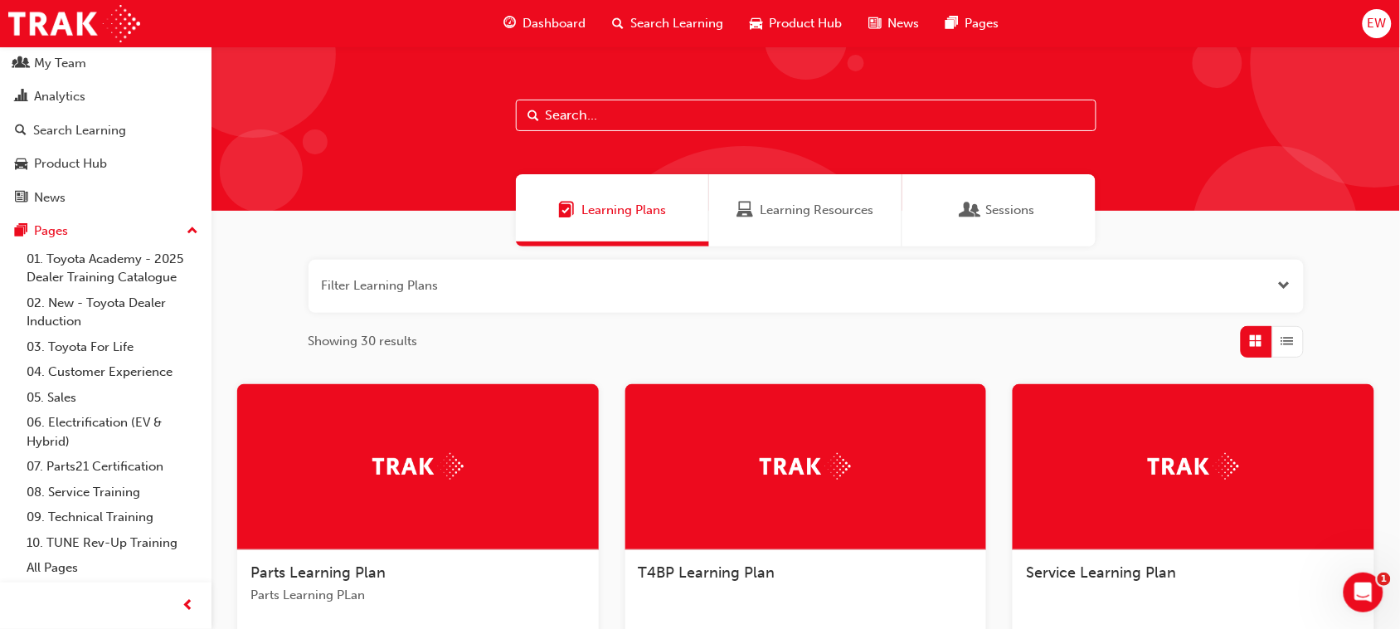
click at [1386, 30] on span "EW" at bounding box center [1376, 23] width 19 height 19
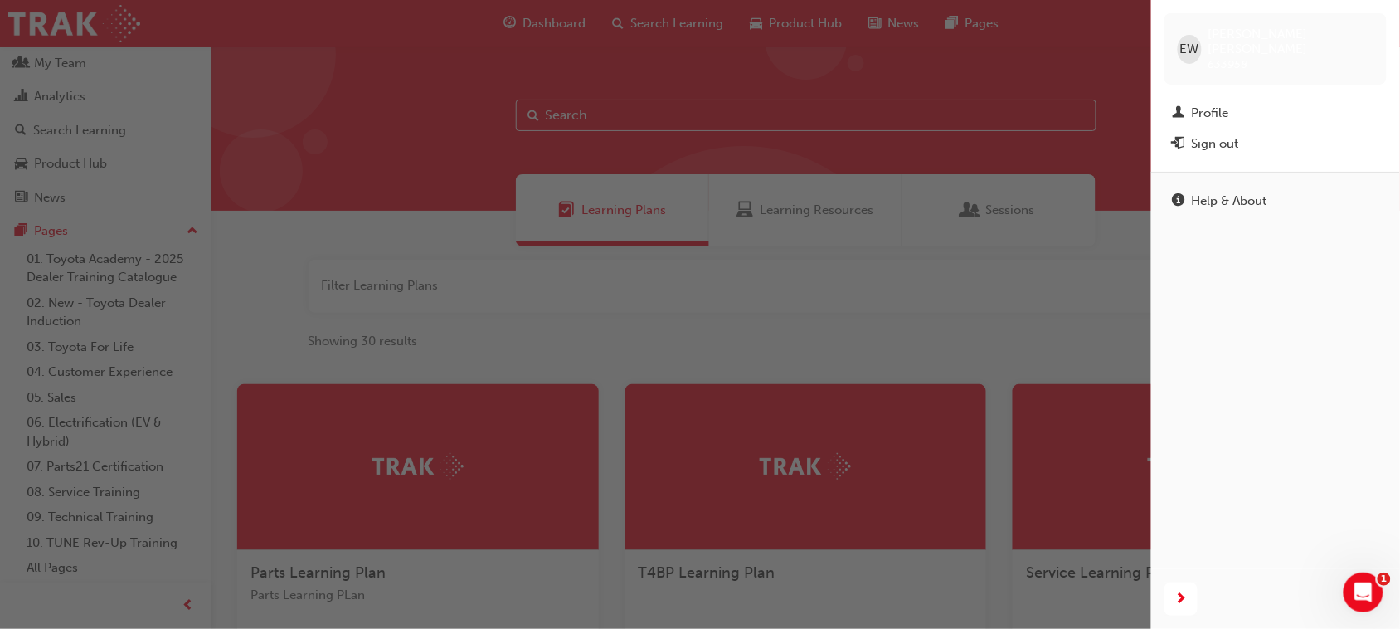
click at [906, 274] on div "button" at bounding box center [575, 314] width 1151 height 629
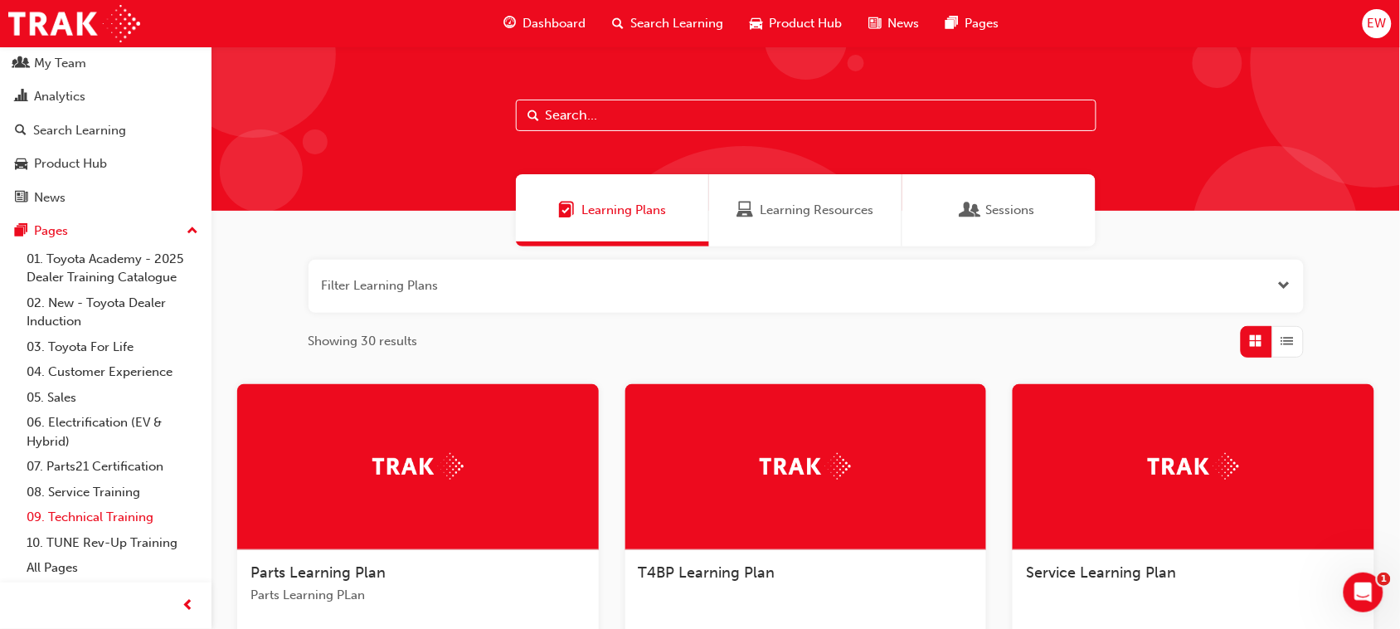
click at [93, 520] on link "09. Technical Training" at bounding box center [112, 517] width 185 height 26
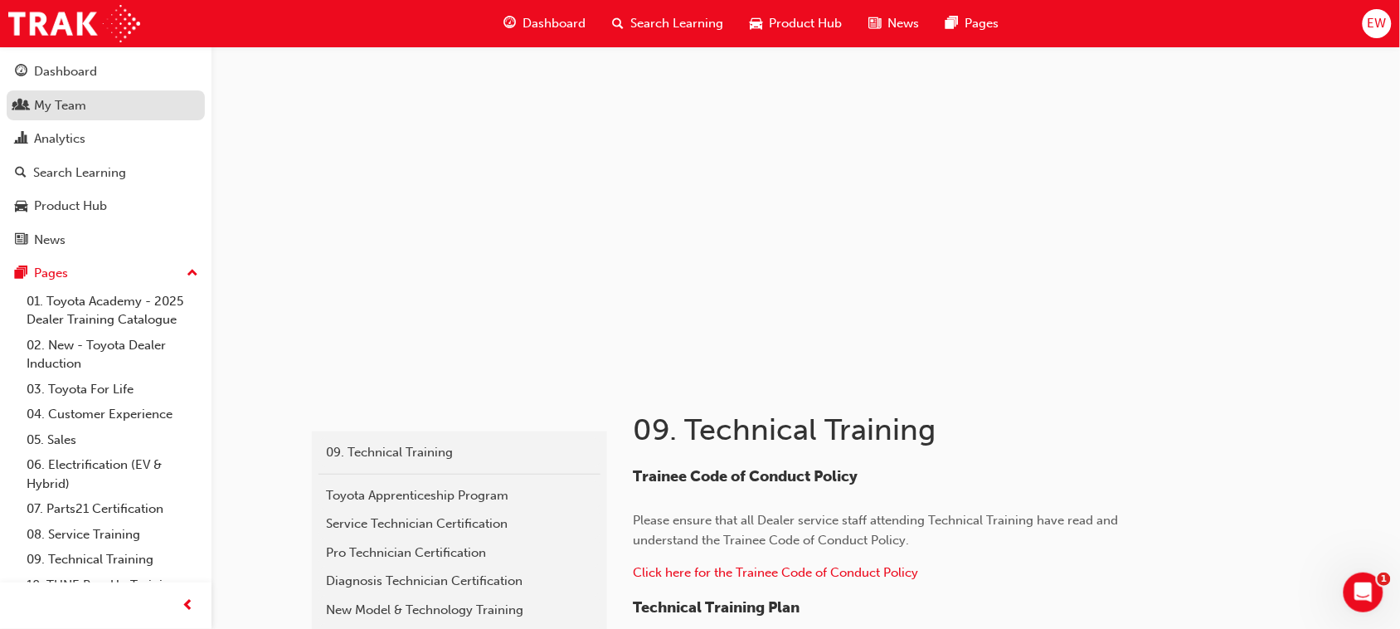
click at [119, 102] on div "My Team" at bounding box center [106, 105] width 182 height 21
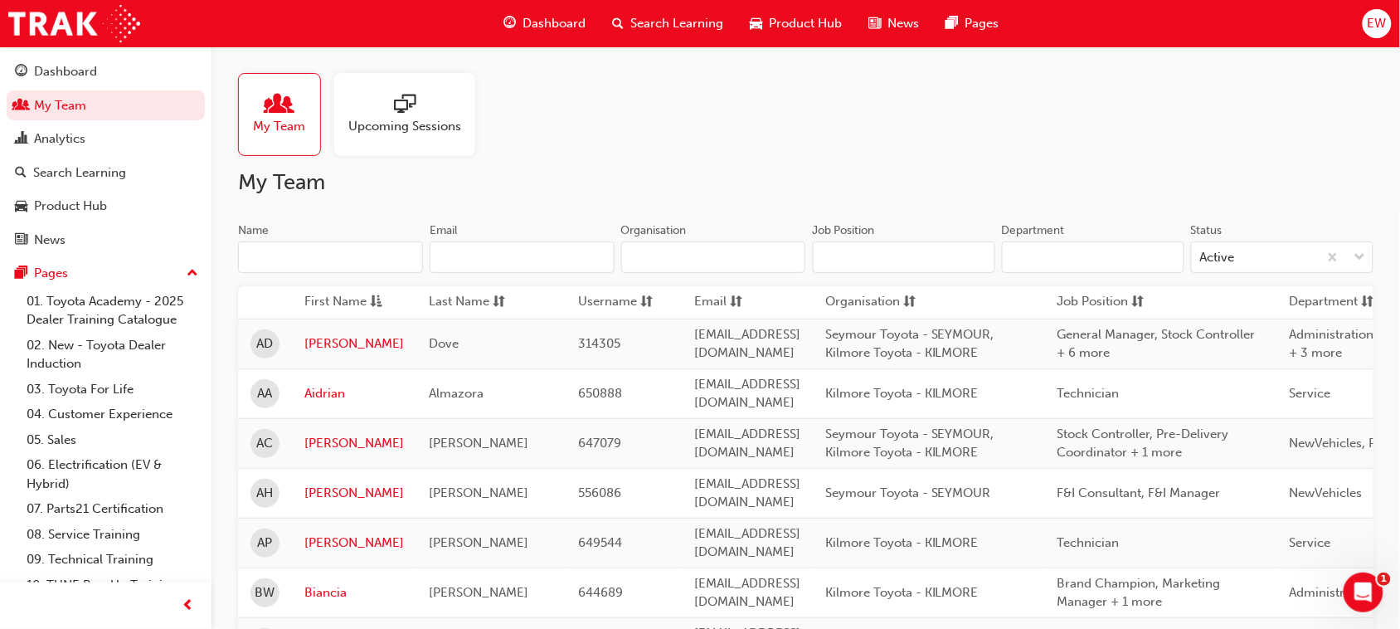
click at [437, 98] on div at bounding box center [404, 105] width 113 height 23
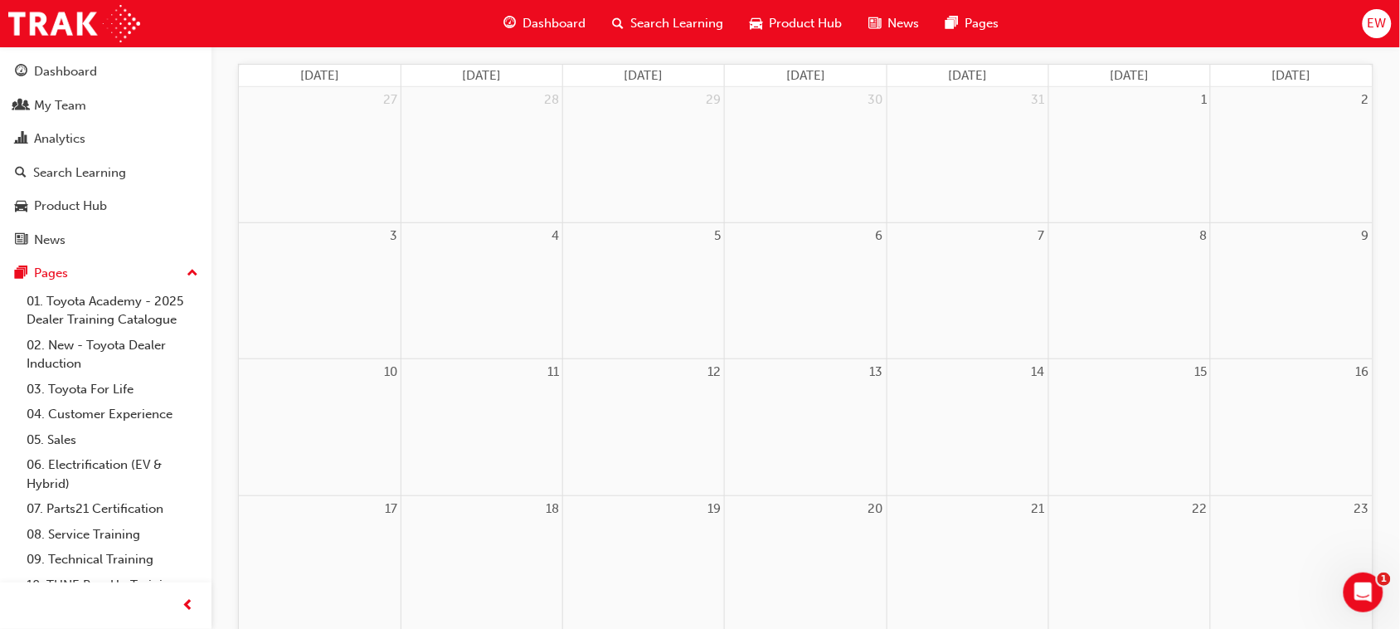
click at [680, 299] on div "5" at bounding box center [643, 290] width 161 height 135
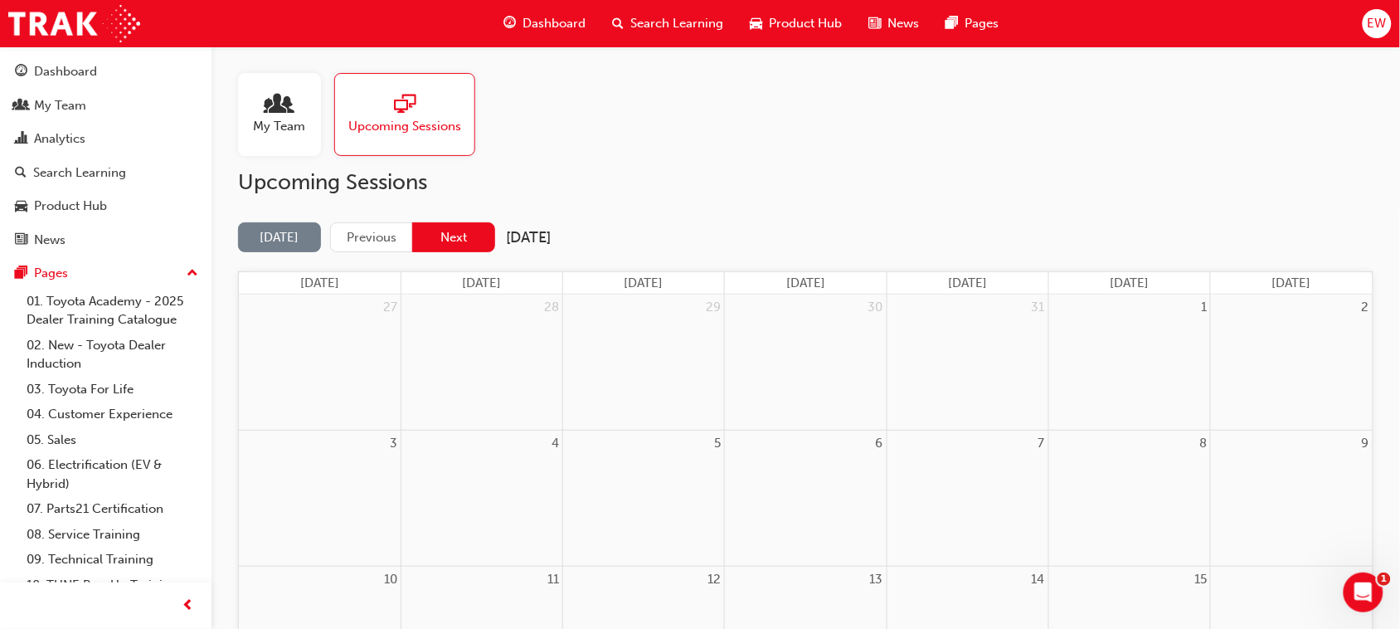
click at [449, 246] on button "Next" at bounding box center [453, 237] width 83 height 31
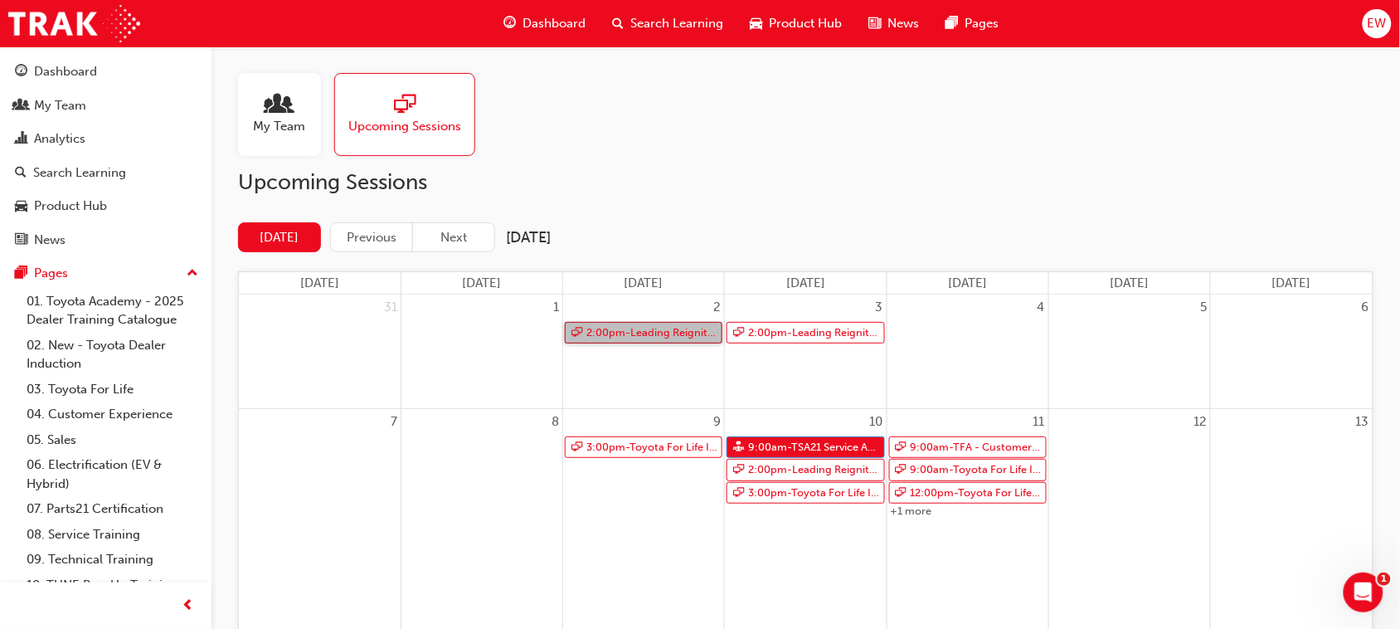
click at [678, 338] on link "2:00pm - Leading Reignite Part 2 - Virtual Classroom" at bounding box center [644, 333] width 158 height 22
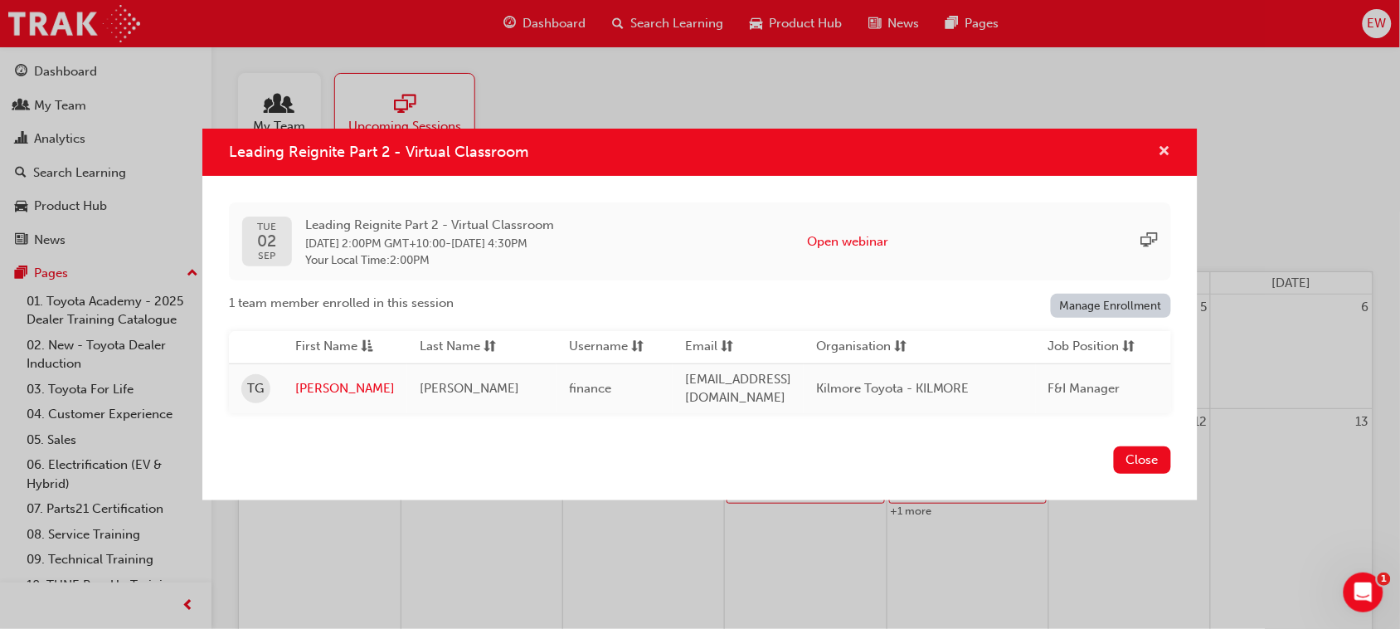
click at [1161, 148] on span "cross-icon" at bounding box center [1164, 152] width 12 height 15
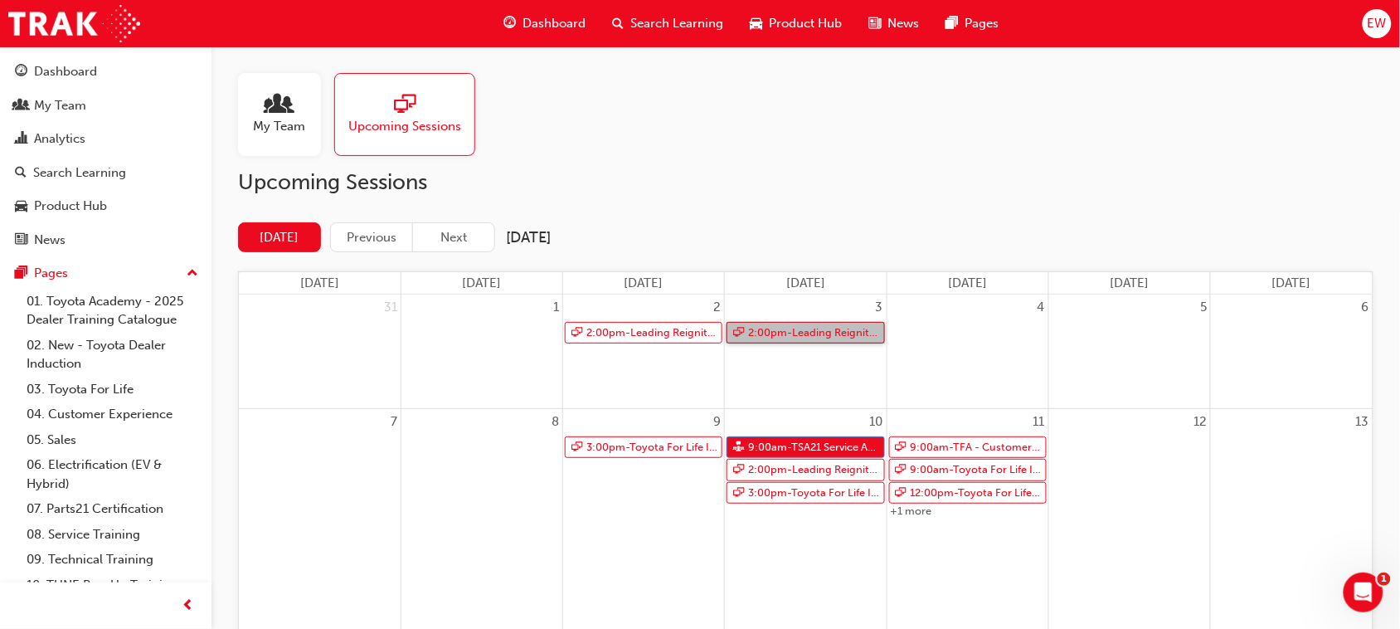
click at [814, 336] on link "2:00pm - Leading Reignite Part 2 - Virtual Classroom" at bounding box center [805, 333] width 158 height 22
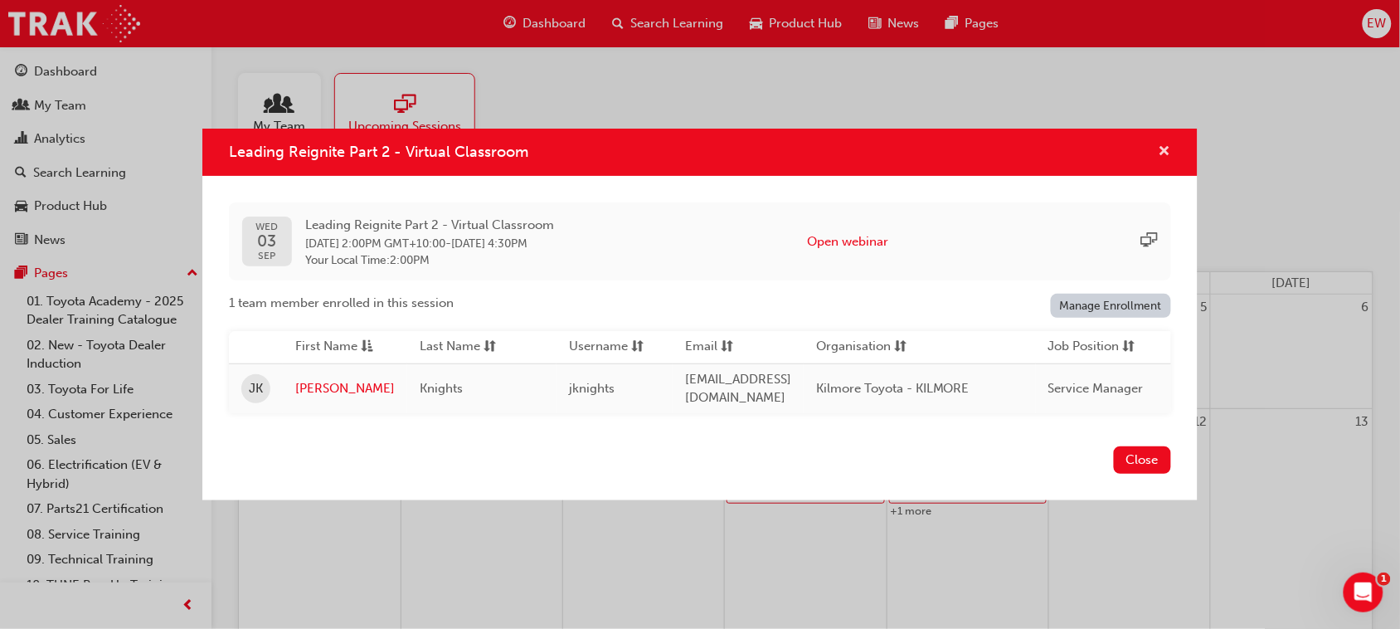
click at [1168, 152] on span "cross-icon" at bounding box center [1164, 152] width 12 height 15
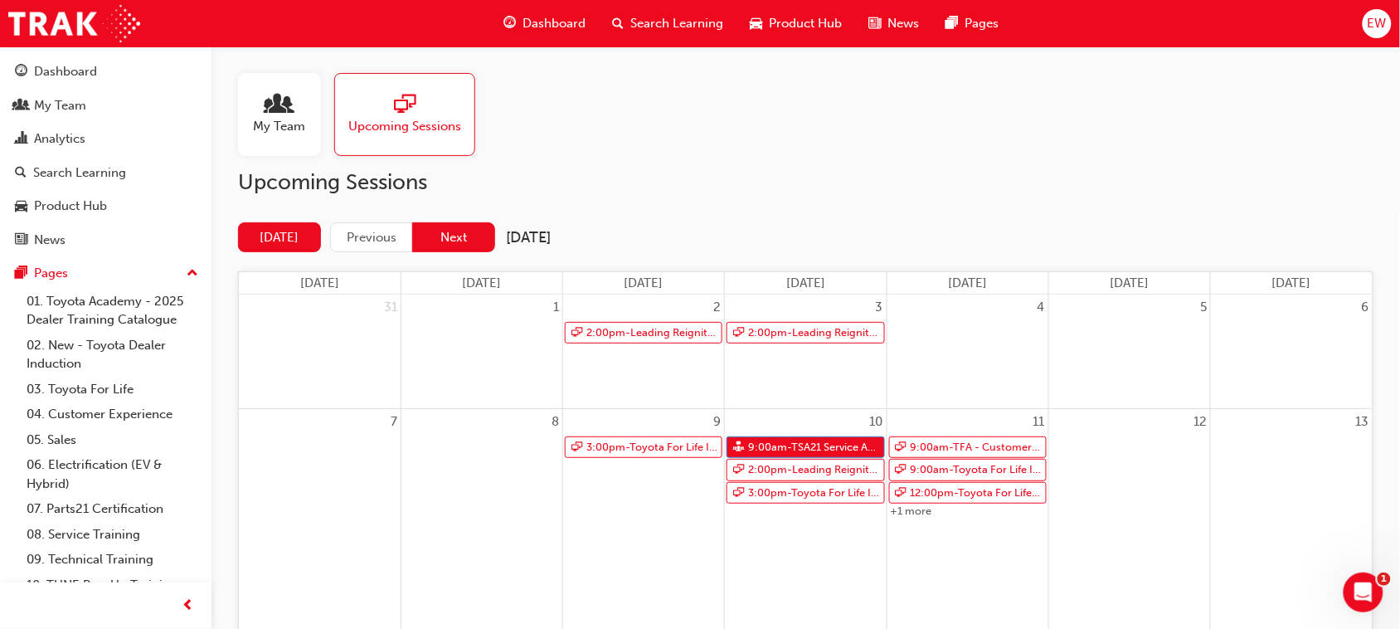
click at [469, 239] on button "Next" at bounding box center [453, 237] width 83 height 31
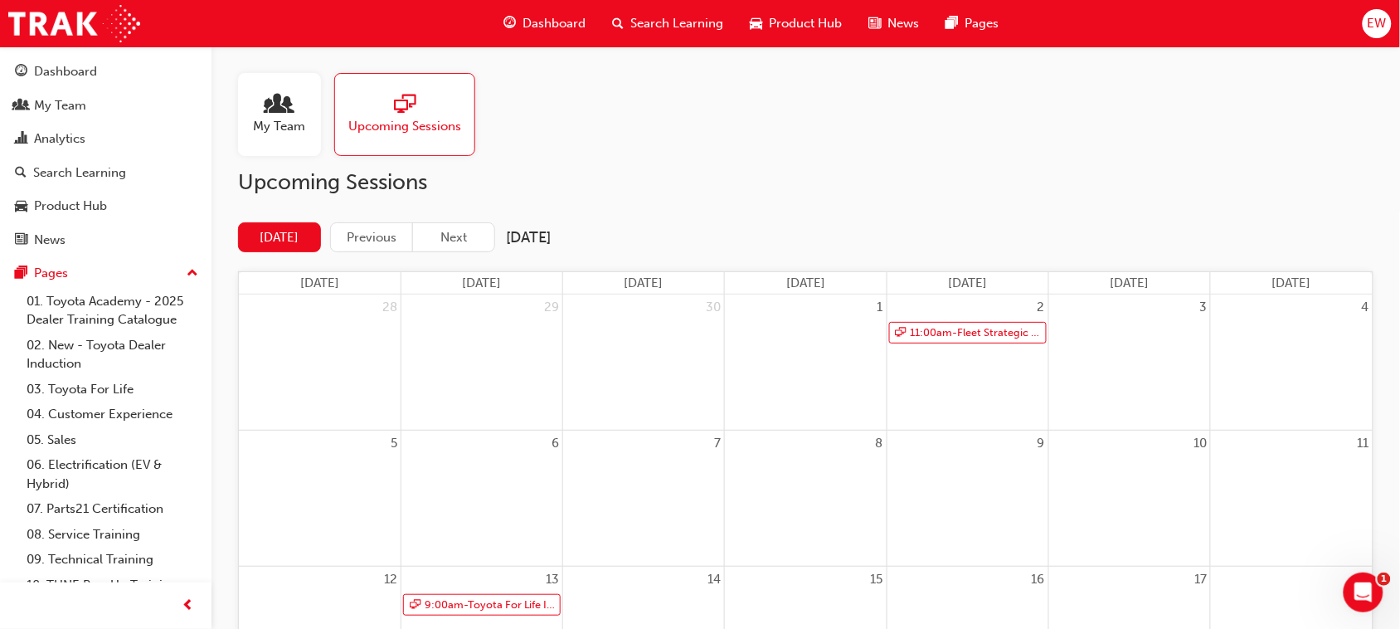
click at [315, 127] on div "My Team" at bounding box center [279, 114] width 83 height 83
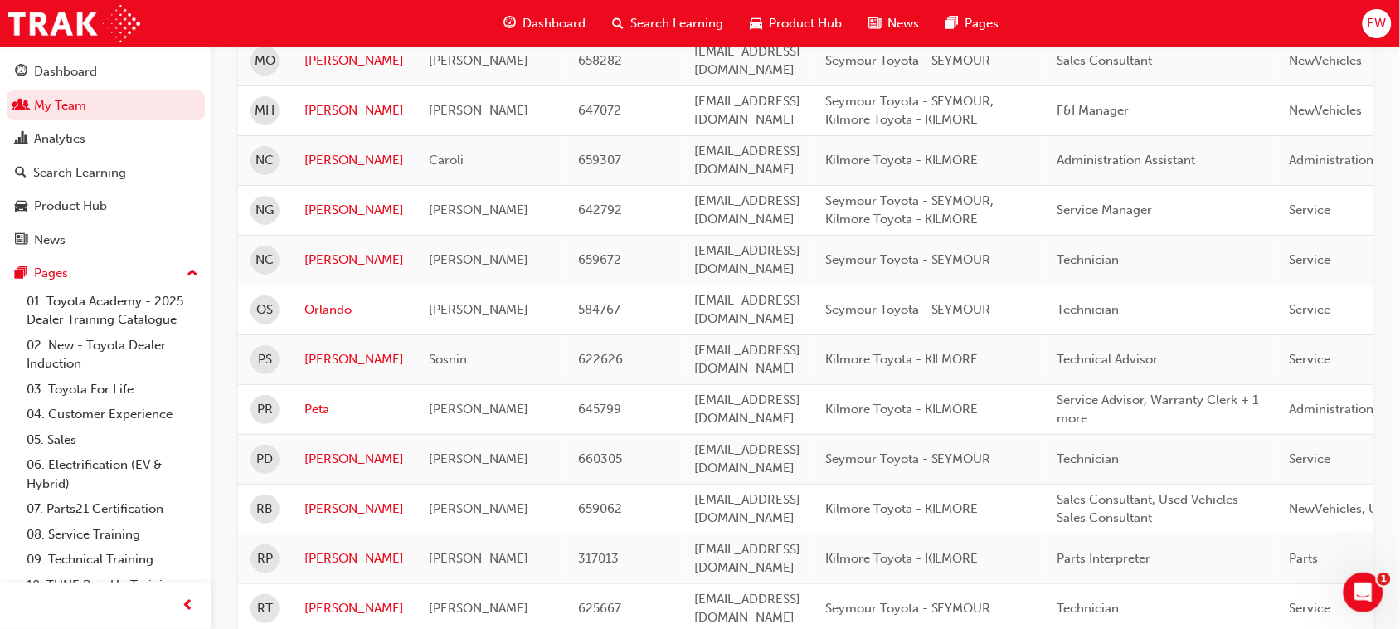
scroll to position [2197, 0]
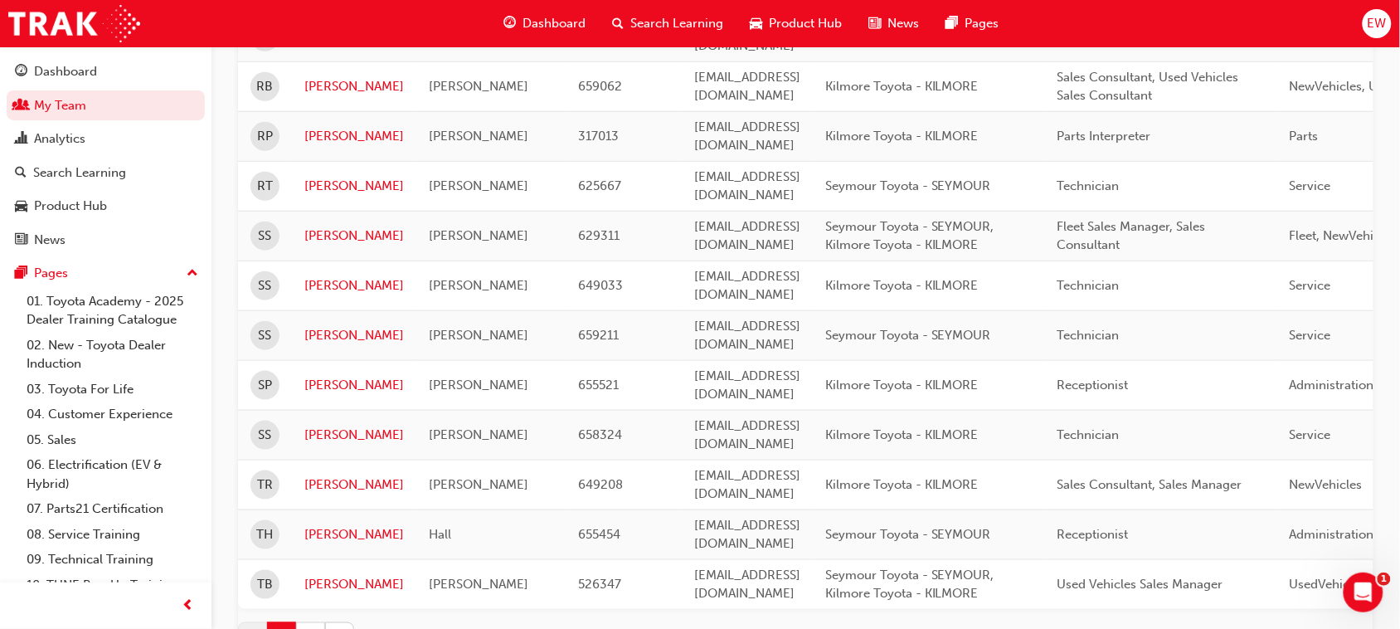
click at [319, 622] on button "2" at bounding box center [310, 636] width 29 height 29
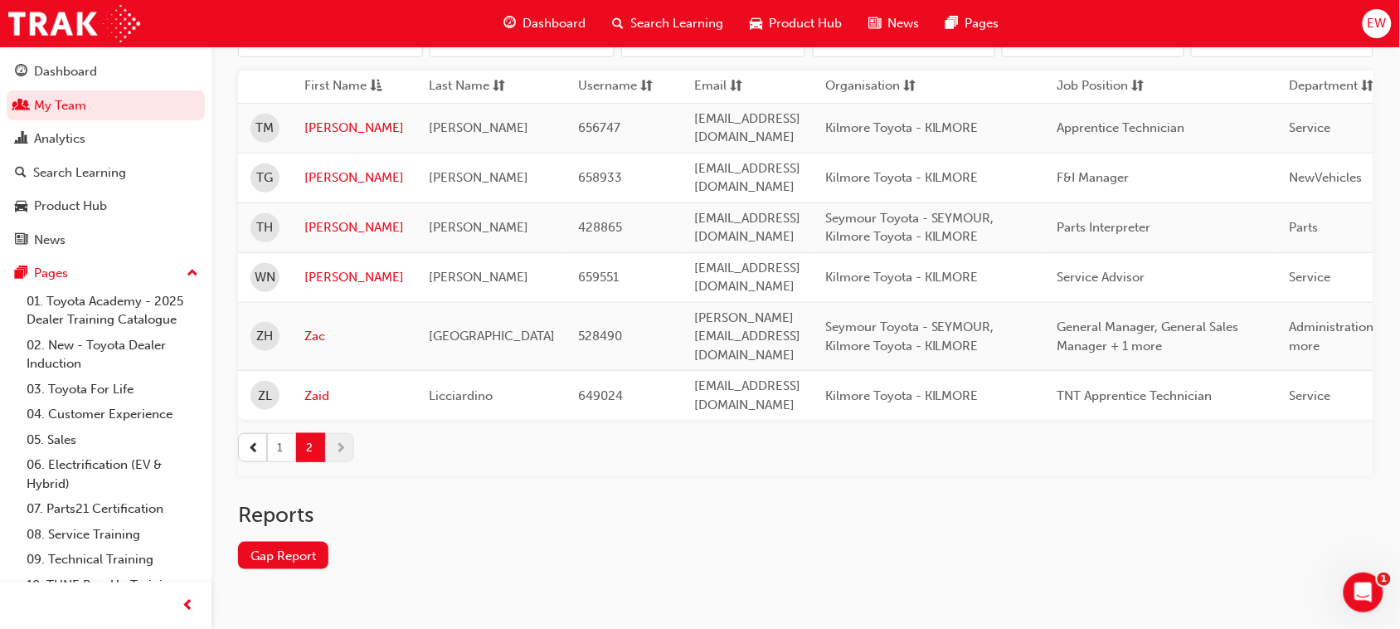
click at [288, 433] on button "1" at bounding box center [281, 447] width 29 height 29
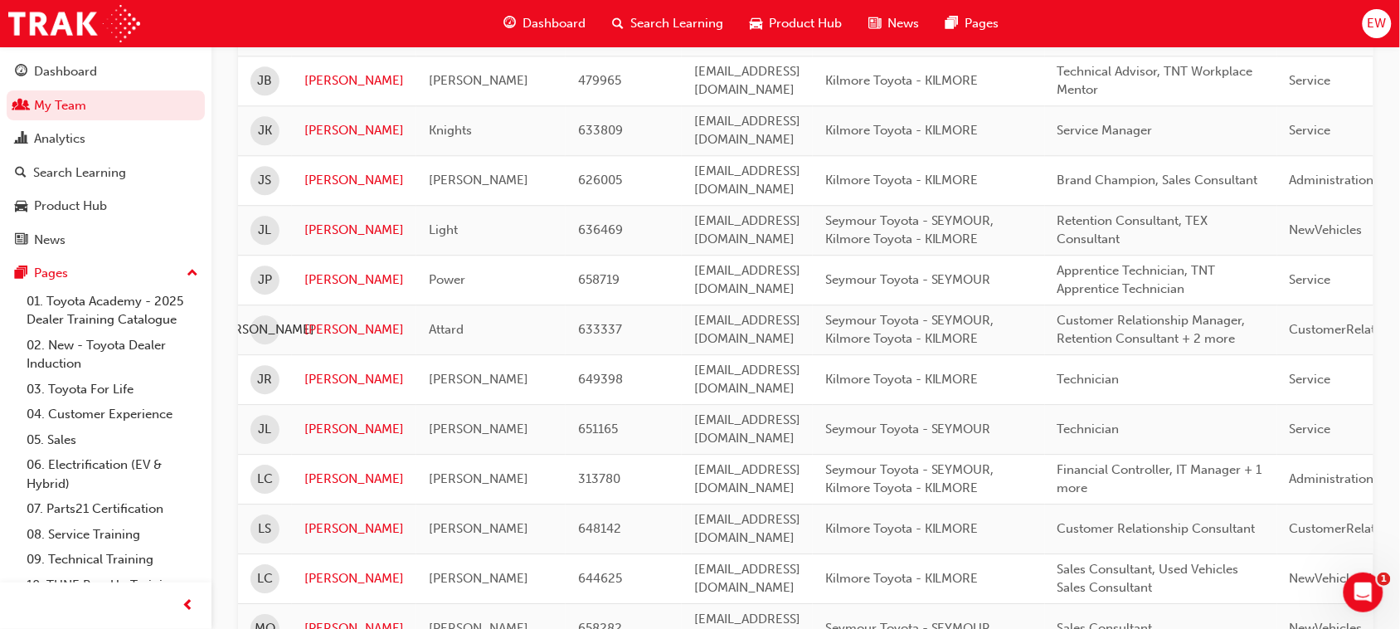
scroll to position [1770, 0]
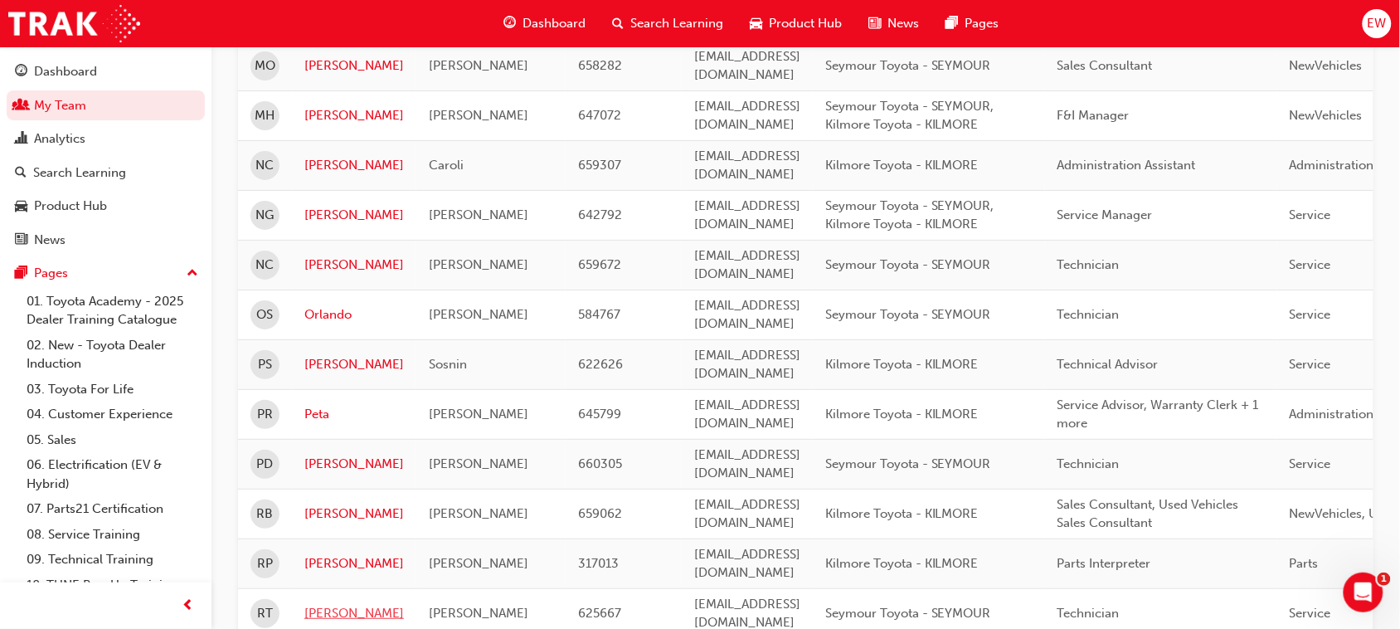
click at [350, 604] on link "Romulo" at bounding box center [354, 613] width 100 height 19
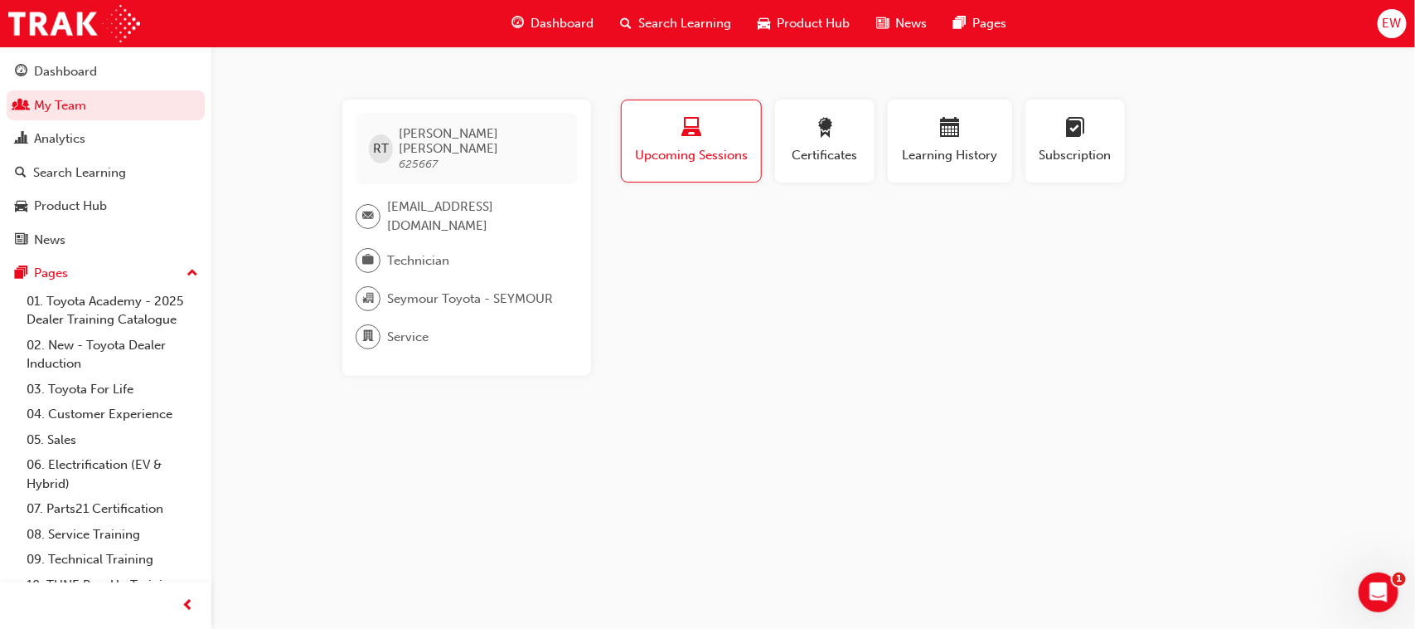
click at [707, 118] on div "button" at bounding box center [691, 131] width 114 height 26
click at [852, 138] on div "button" at bounding box center [825, 131] width 75 height 26
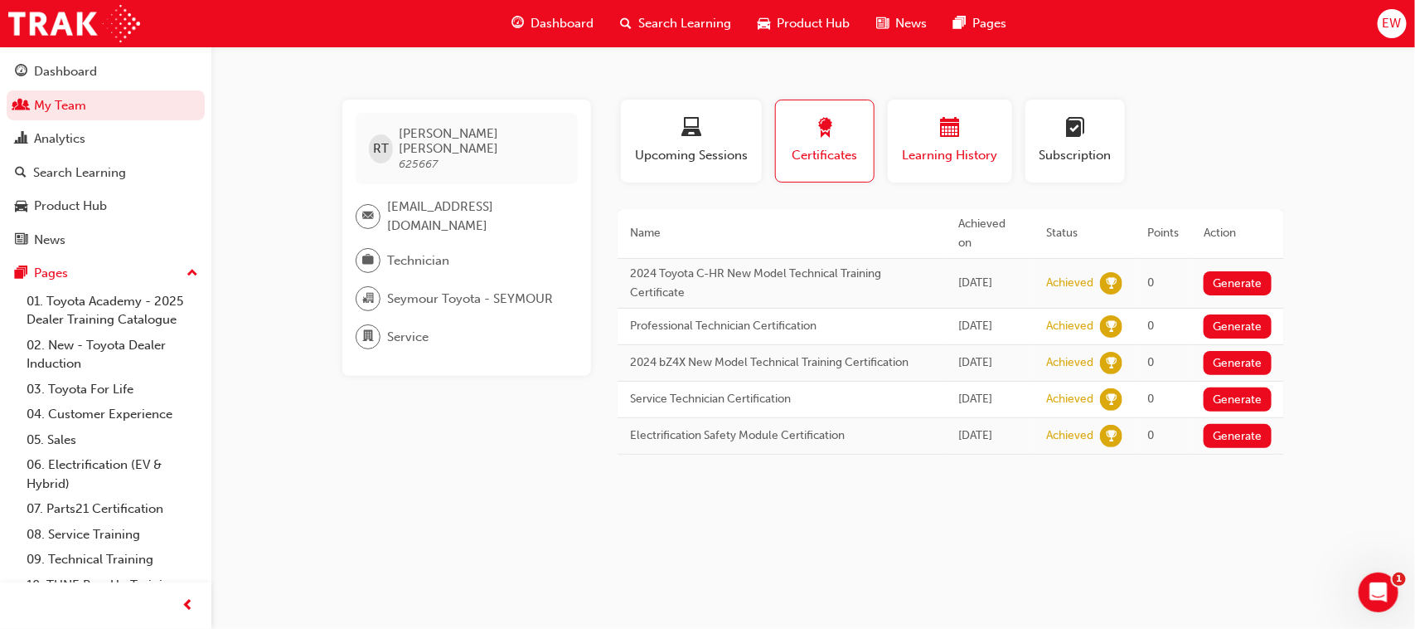
click at [933, 138] on div "button" at bounding box center [951, 131] width 100 height 26
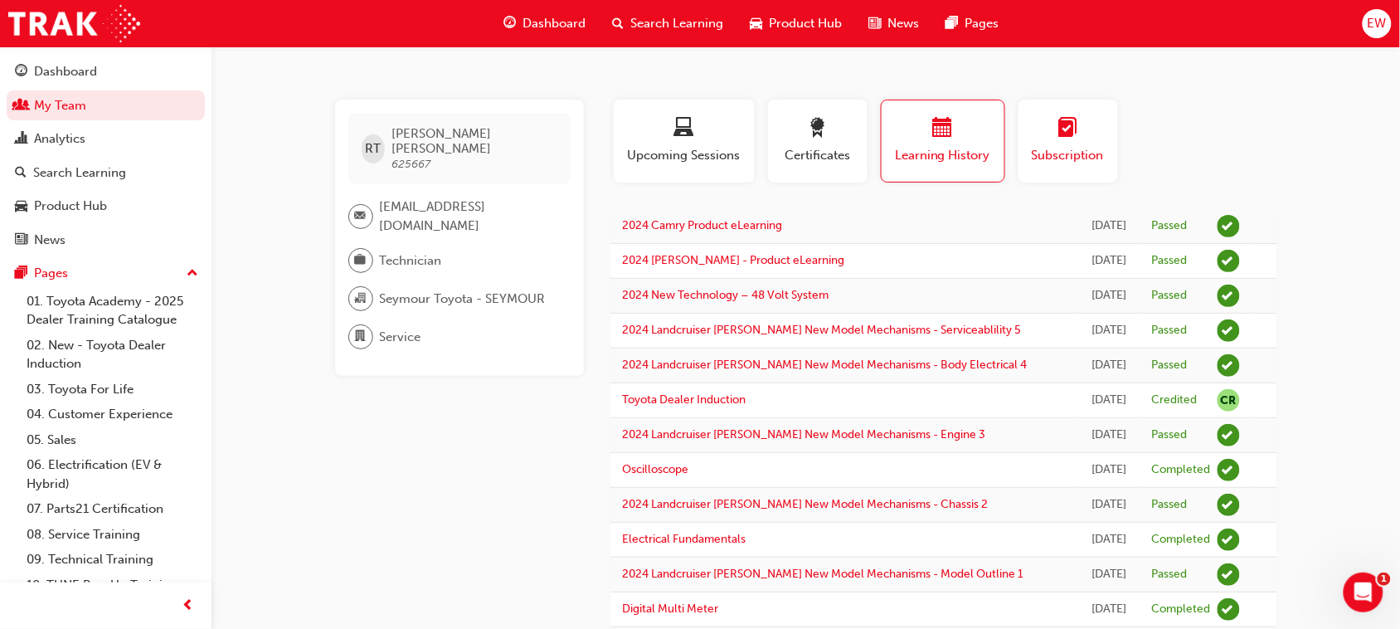
click at [1064, 130] on span "learningplan-icon" at bounding box center [1068, 129] width 20 height 22
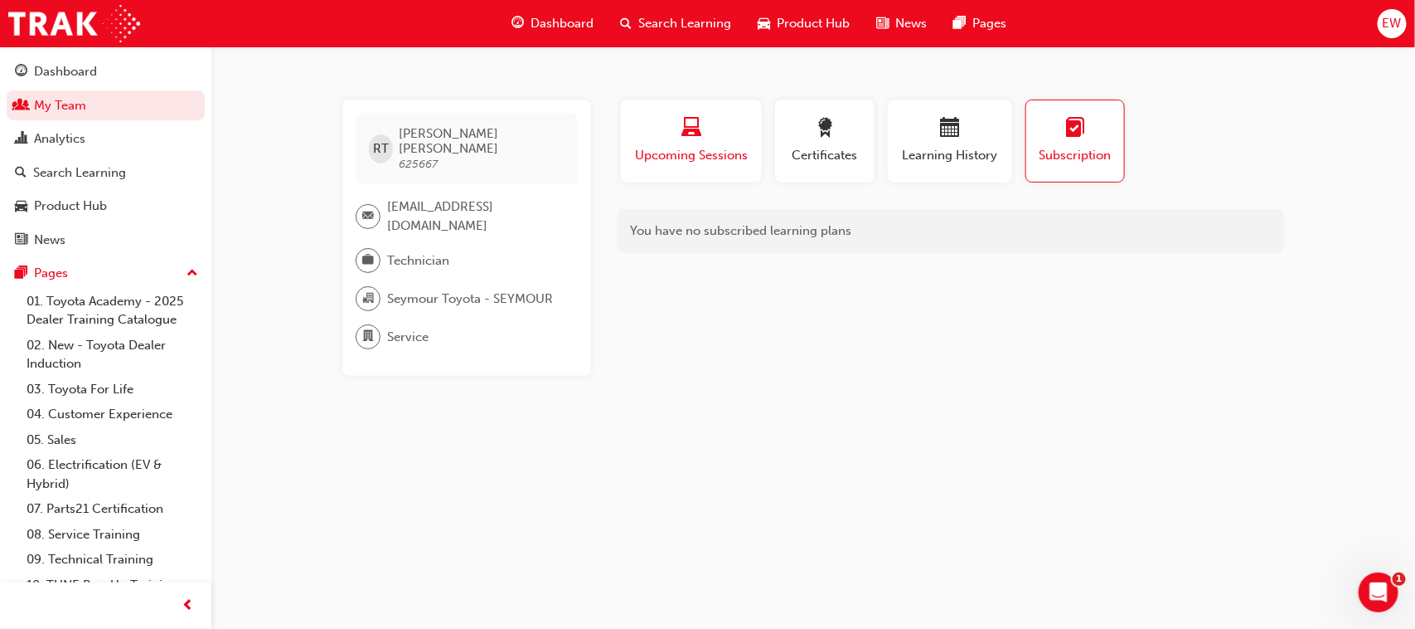
click at [705, 138] on div "button" at bounding box center [692, 131] width 116 height 26
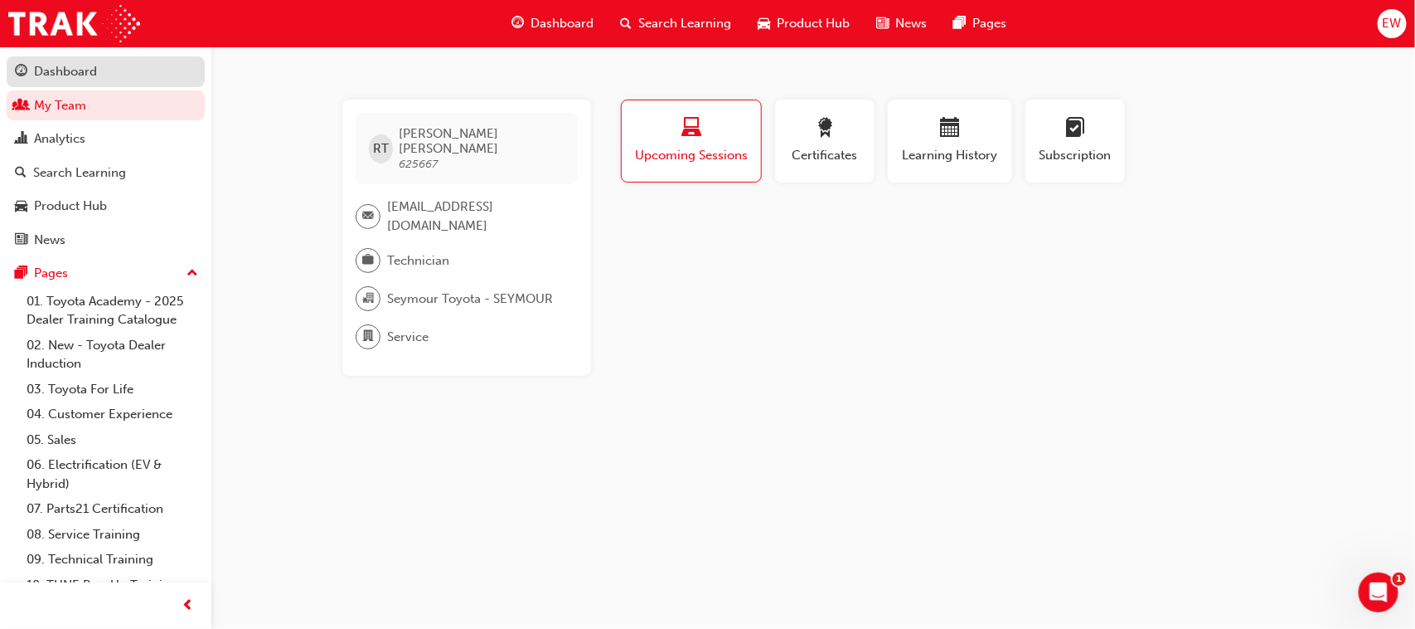
click at [68, 75] on div "Dashboard" at bounding box center [65, 71] width 63 height 19
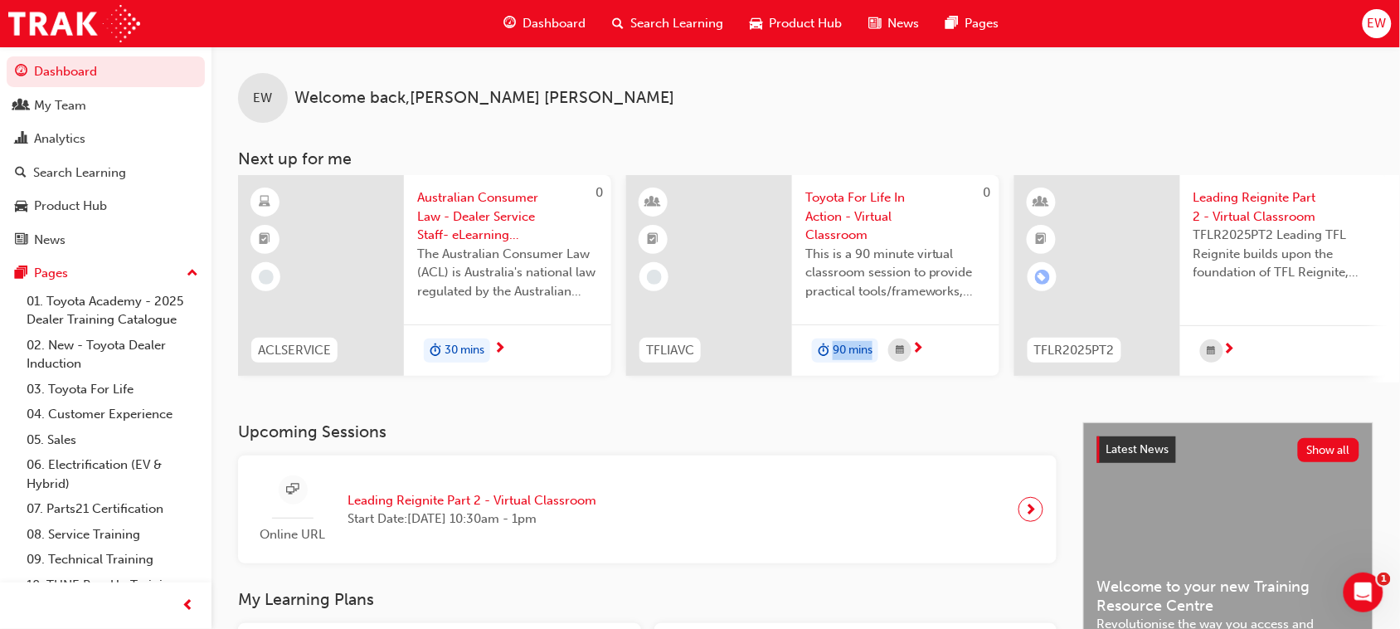
drag, startPoint x: 804, startPoint y: 380, endPoint x: 1095, endPoint y: 392, distance: 290.5
click at [1095, 392] on div "EW Welcome back , Emma Williams Next up for me 0 ACLSERVICE Australian Consumer…" at bounding box center [805, 234] width 1188 height 376
click at [1377, 29] on span "EW" at bounding box center [1376, 23] width 19 height 19
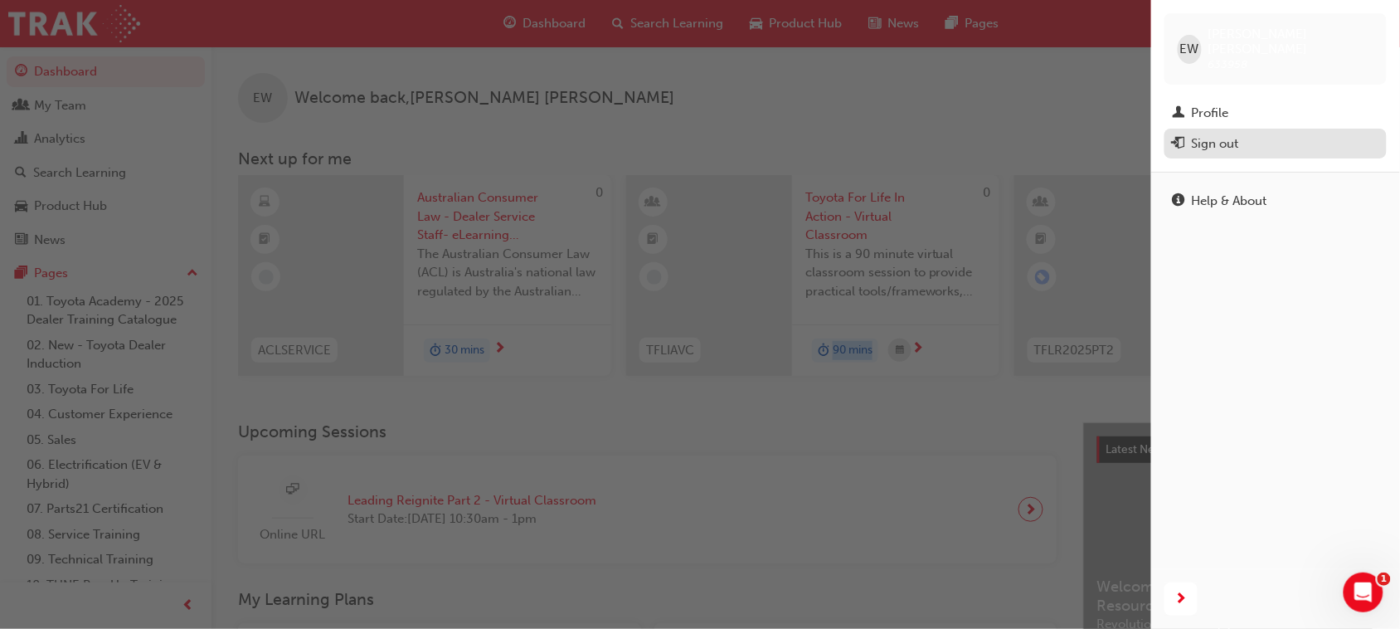
click at [1219, 135] on div "Sign out" at bounding box center [1215, 143] width 47 height 19
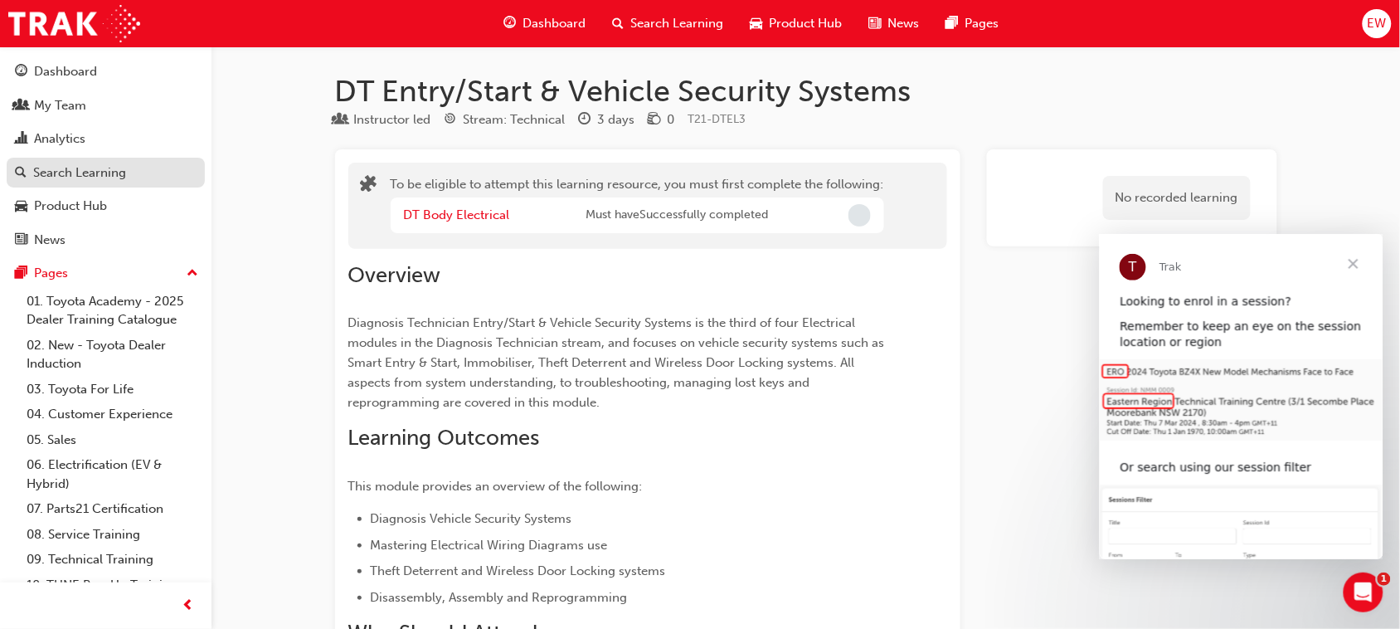
click at [96, 171] on div "Search Learning" at bounding box center [79, 172] width 93 height 19
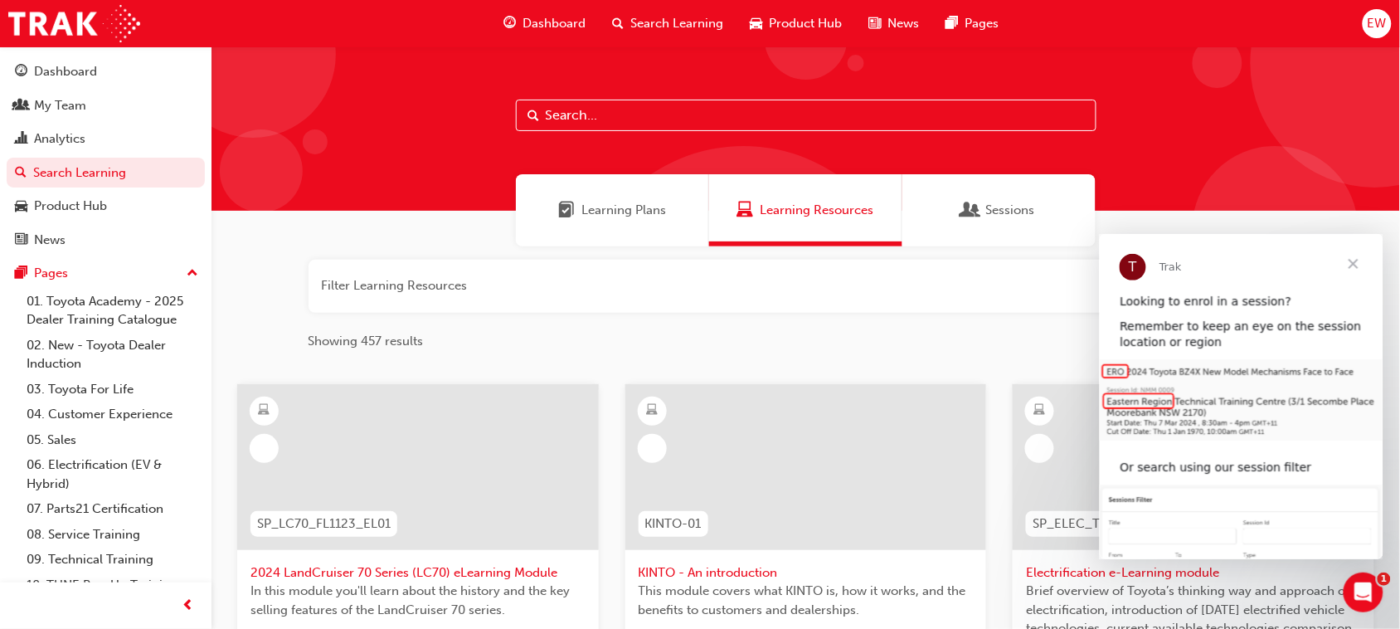
click at [466, 291] on button "button" at bounding box center [805, 286] width 995 height 53
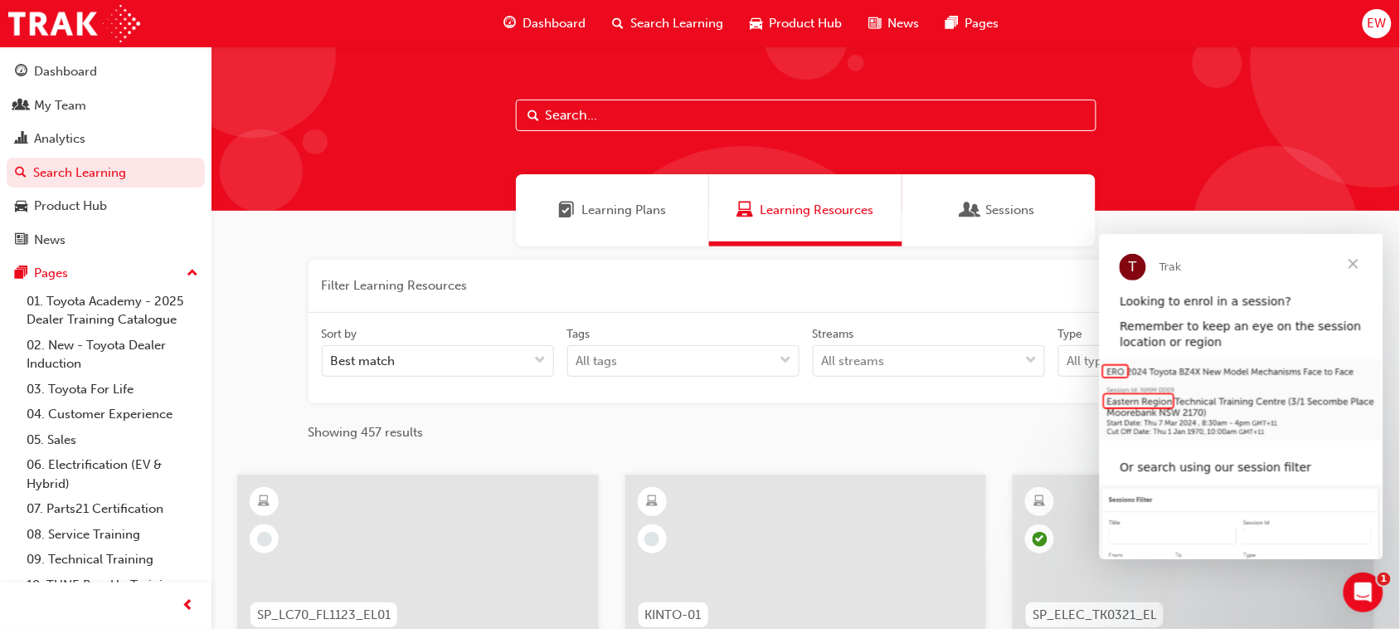
click at [992, 209] on span "Sessions" at bounding box center [1010, 210] width 49 height 19
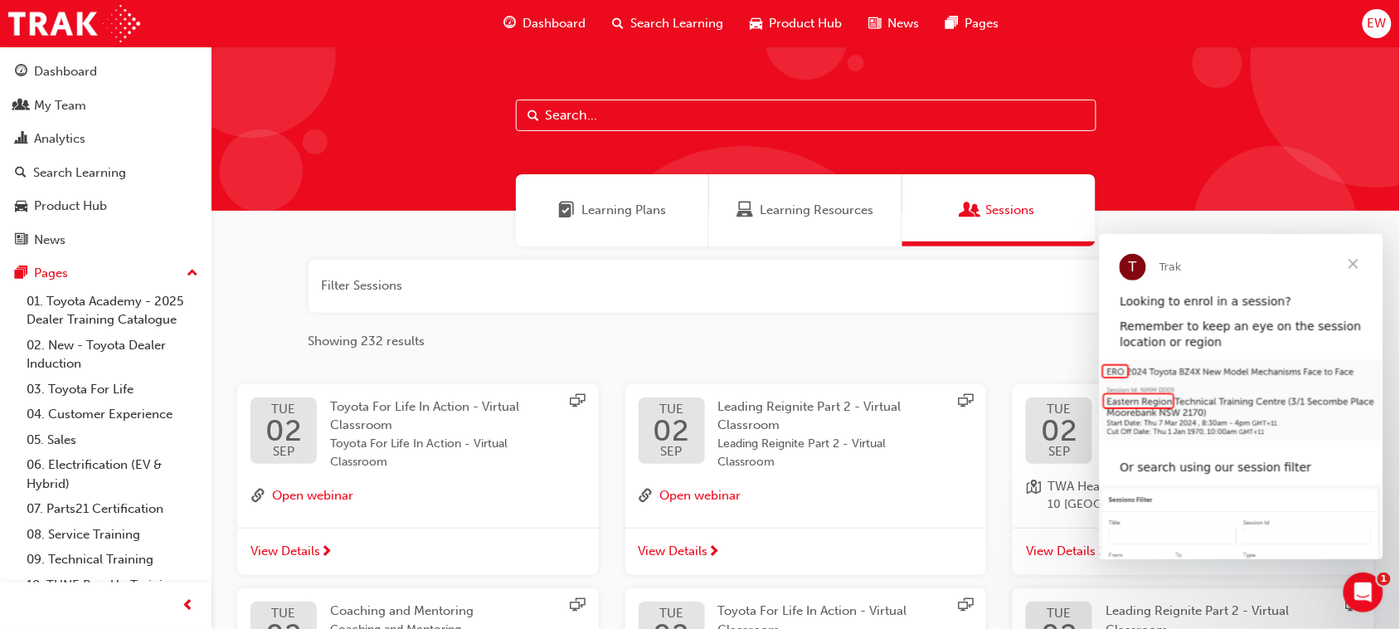
click at [479, 282] on button "button" at bounding box center [805, 286] width 995 height 53
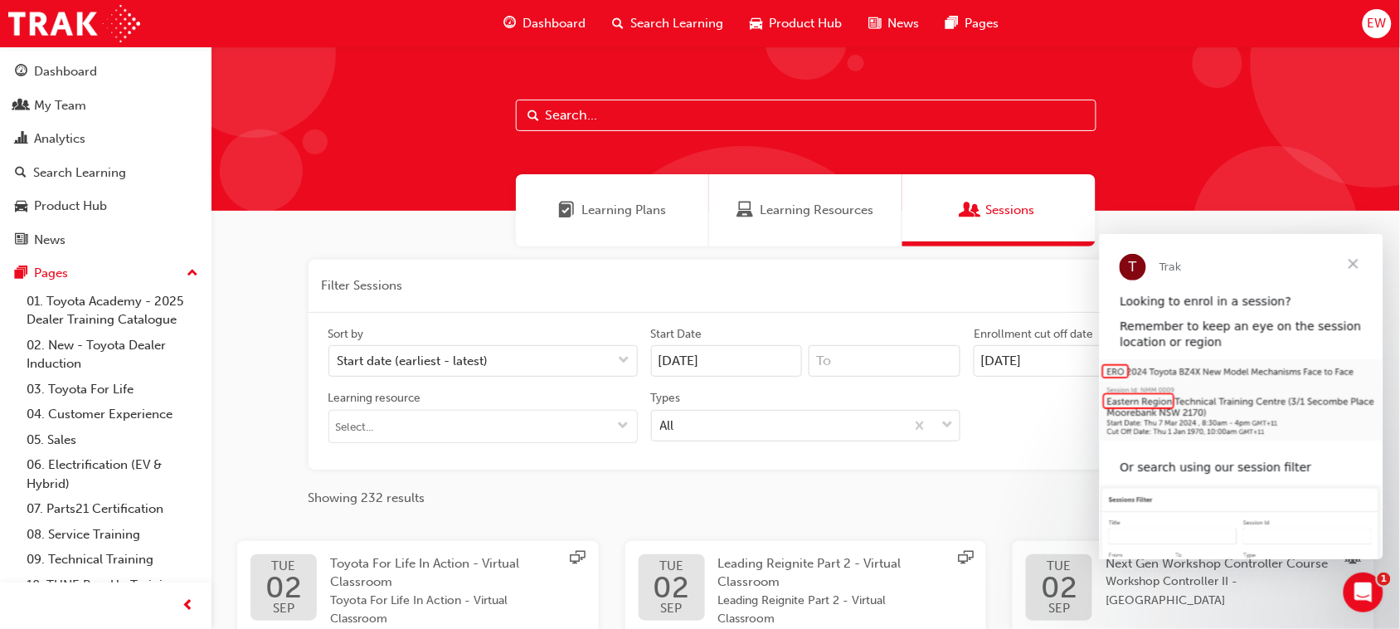
click at [481, 282] on button "button" at bounding box center [805, 286] width 995 height 53
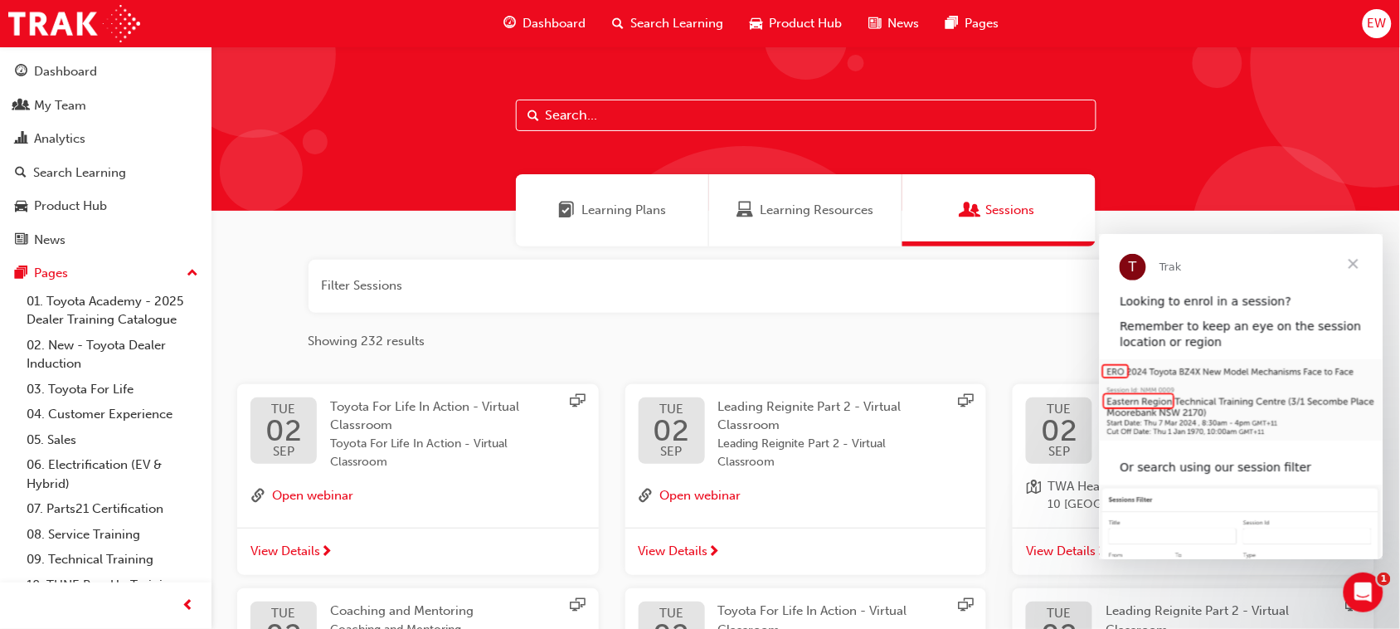
click at [619, 101] on input "text" at bounding box center [806, 116] width 580 height 32
type input "dt"
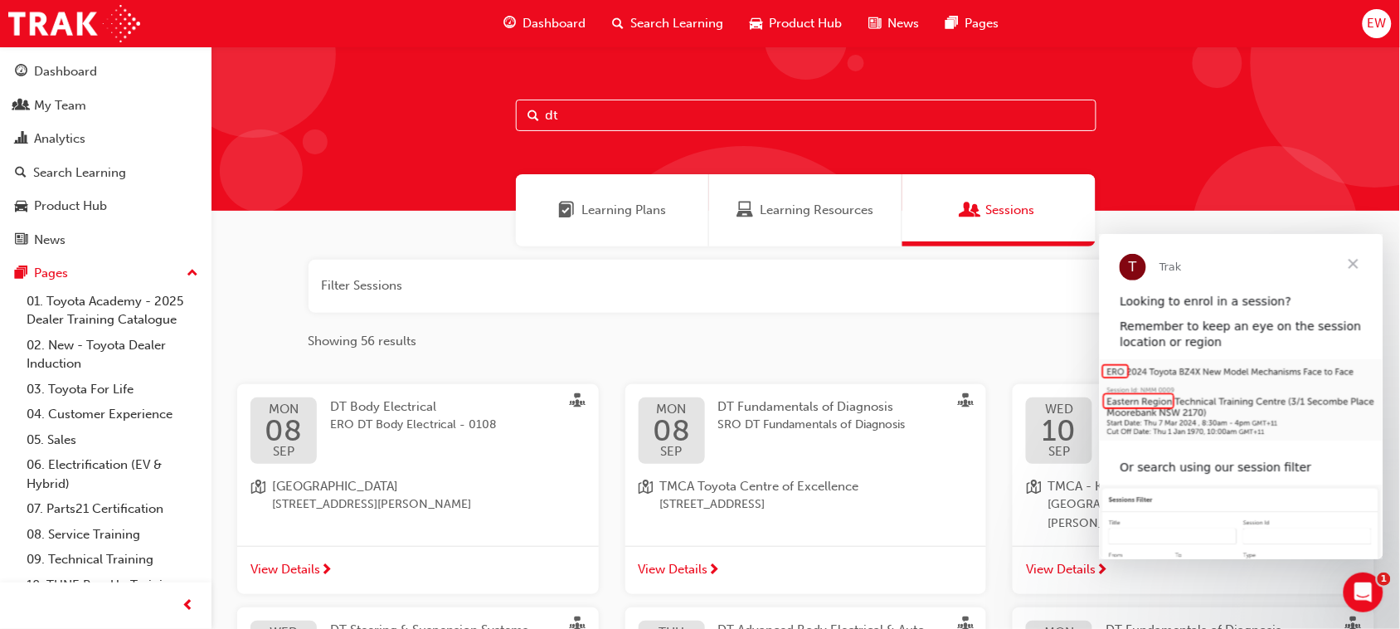
click at [1352, 262] on span "Close" at bounding box center [1353, 263] width 60 height 60
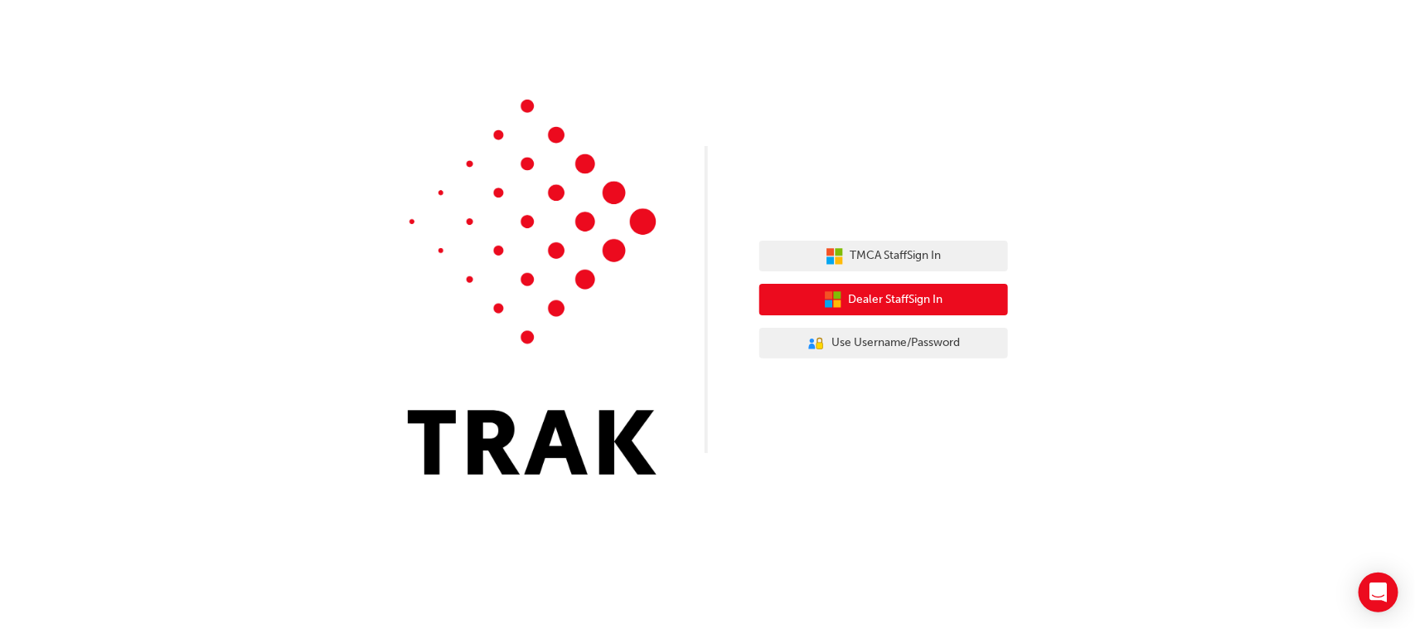
click at [963, 303] on button "Dealer Staff Sign In" at bounding box center [884, 300] width 249 height 32
